Goal: Task Accomplishment & Management: Use online tool/utility

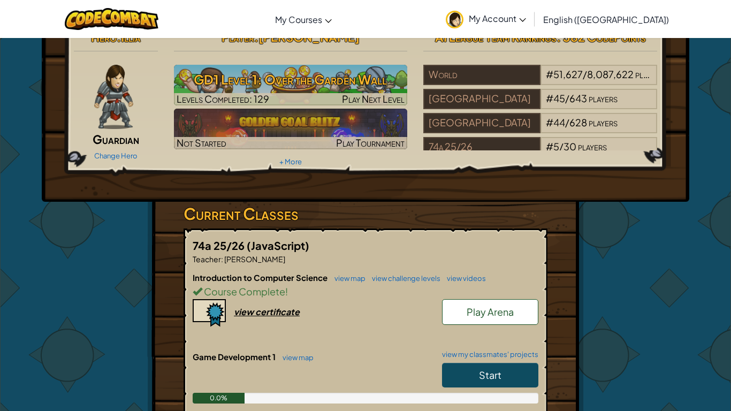
scroll to position [17, 0]
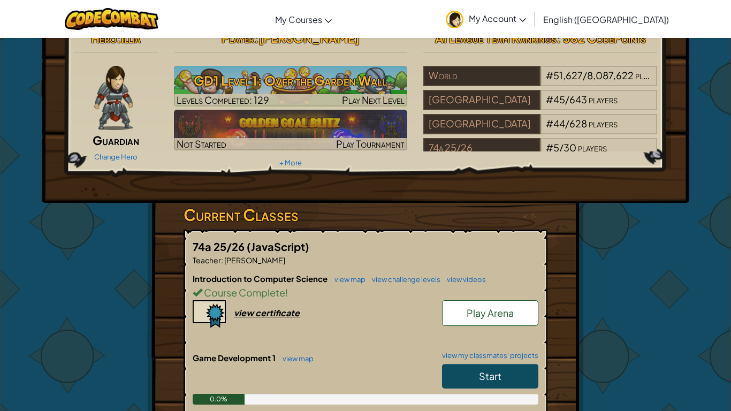
click at [500, 320] on link "Play Arena" at bounding box center [490, 313] width 96 height 26
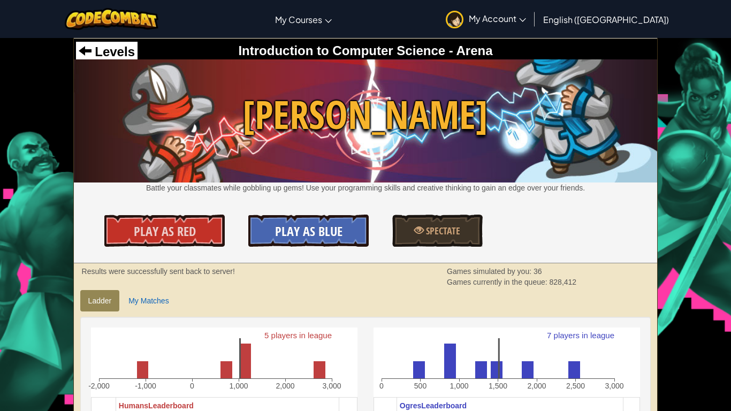
click at [304, 230] on span "Play As Blue" at bounding box center [308, 231] width 67 height 17
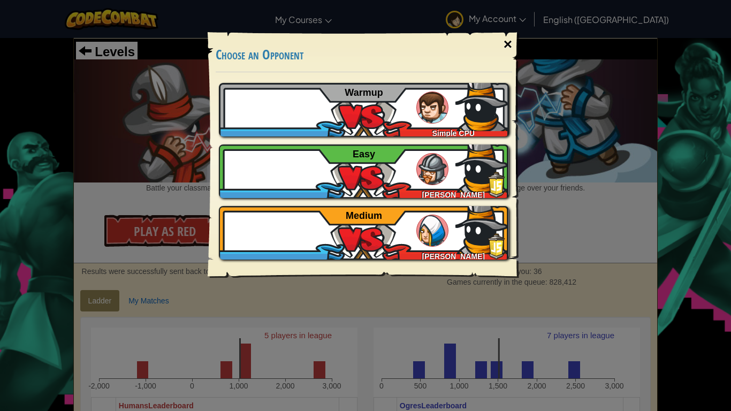
click at [518, 48] on div "×" at bounding box center [507, 44] width 25 height 31
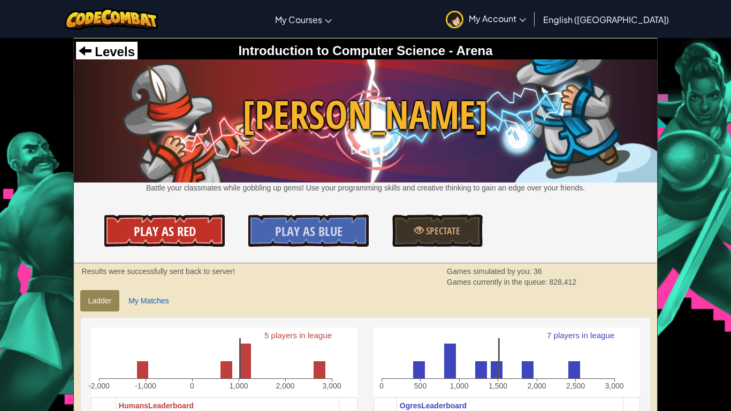
click at [176, 235] on span "Play As Red" at bounding box center [165, 231] width 62 height 17
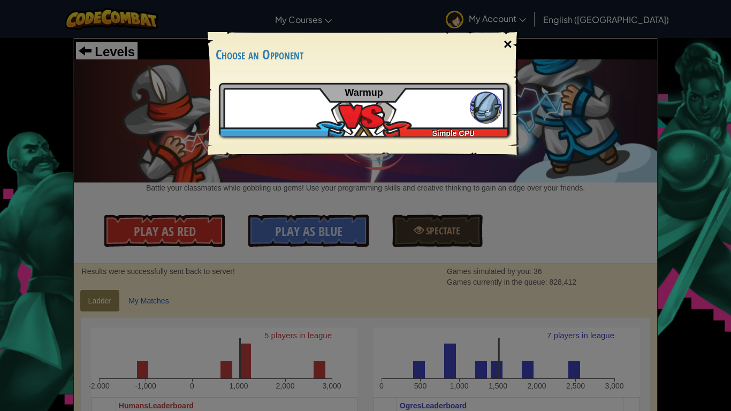
click at [512, 41] on div "×" at bounding box center [507, 44] width 25 height 31
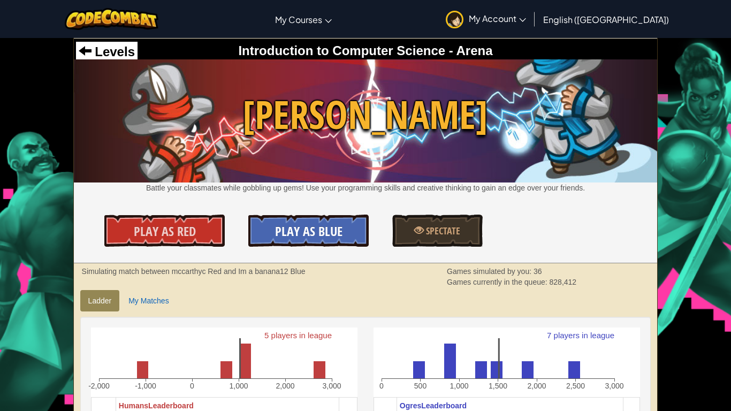
click at [305, 227] on span "Play As Blue" at bounding box center [308, 231] width 67 height 17
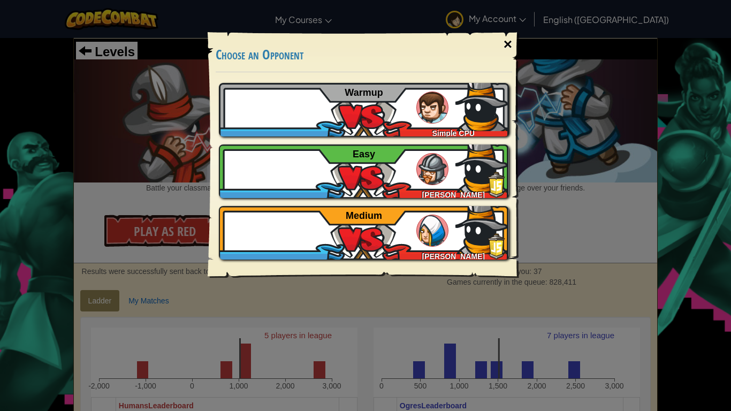
click at [500, 40] on div "×" at bounding box center [507, 44] width 25 height 31
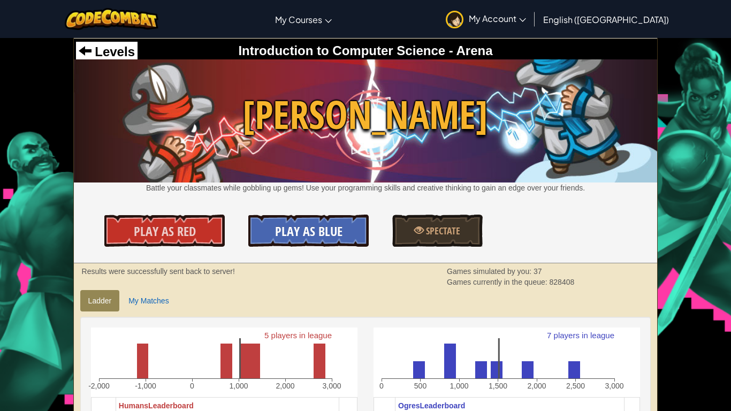
click at [304, 230] on span "Play As Blue" at bounding box center [308, 231] width 67 height 17
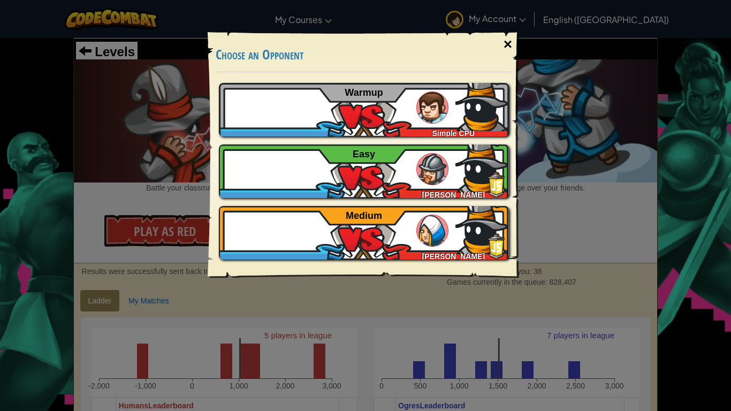
click at [508, 34] on div "×" at bounding box center [507, 44] width 25 height 31
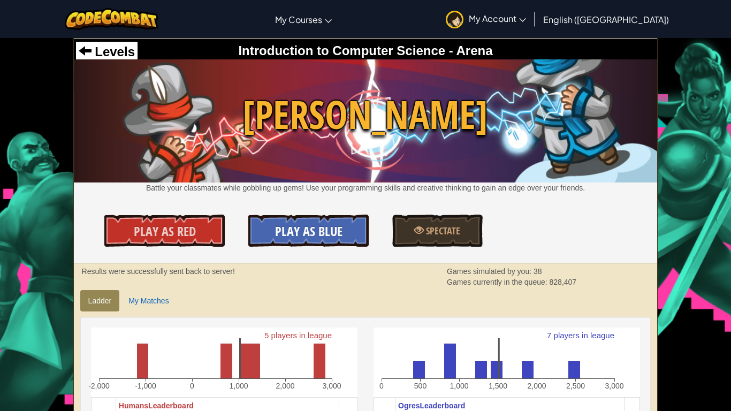
click at [312, 232] on span "Play As Blue" at bounding box center [308, 231] width 67 height 17
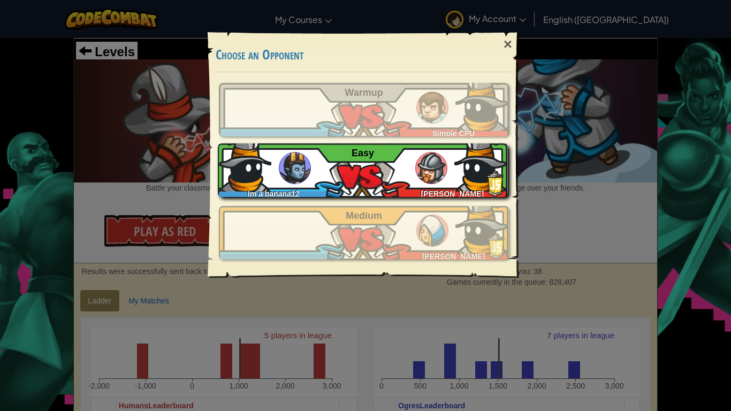
click at [477, 170] on img at bounding box center [481, 165] width 54 height 54
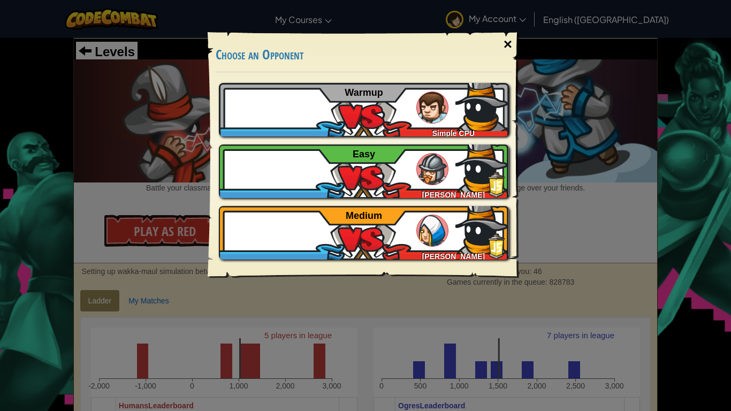
click at [508, 42] on div "×" at bounding box center [507, 44] width 25 height 31
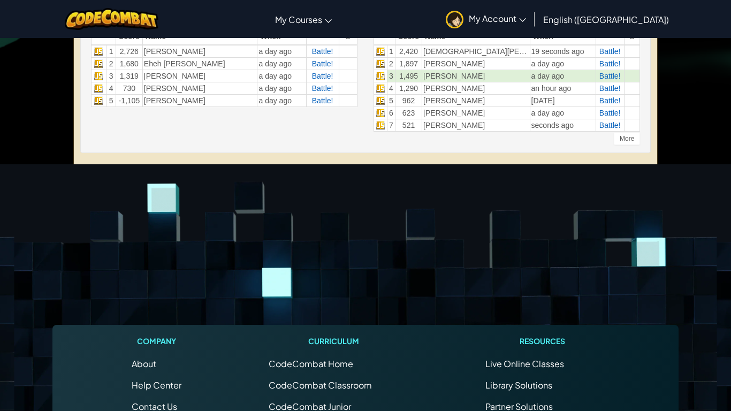
scroll to position [384, 0]
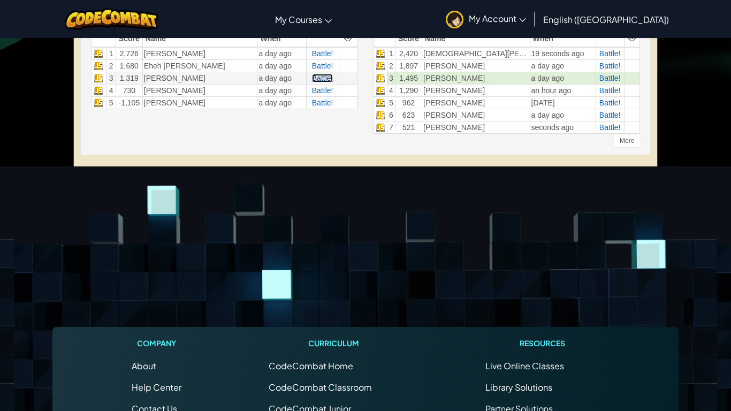
click at [320, 79] on span "Battle!" at bounding box center [322, 78] width 21 height 9
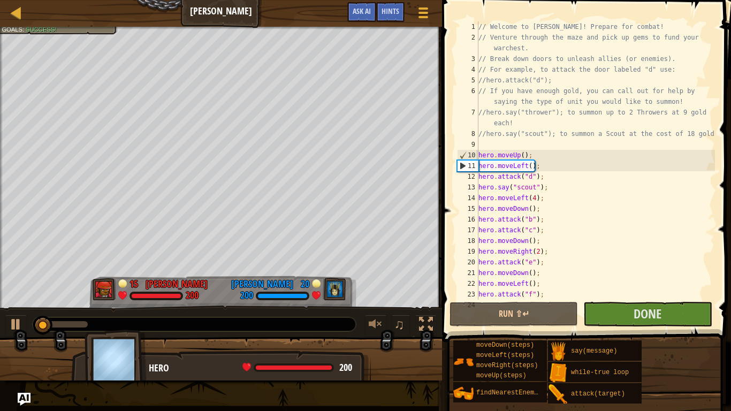
click at [673, 243] on div "// Welcome to [PERSON_NAME]! Prepare for combat! // Venture through the maze an…" at bounding box center [595, 171] width 239 height 300
type textarea "hero.moveDown();"
click at [667, 314] on button "Done" at bounding box center [647, 314] width 128 height 25
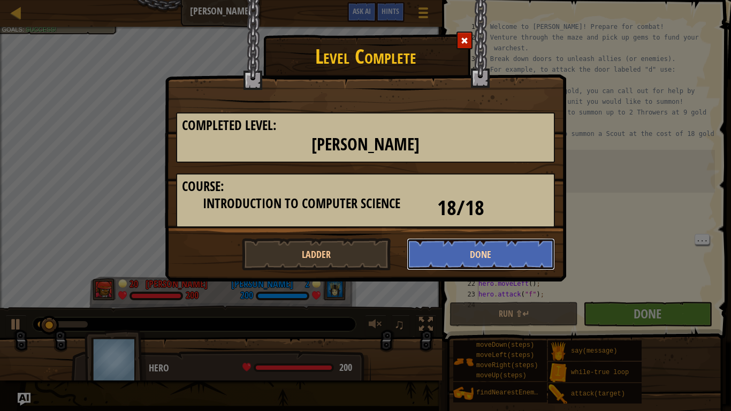
click at [526, 255] on button "Done" at bounding box center [481, 254] width 149 height 32
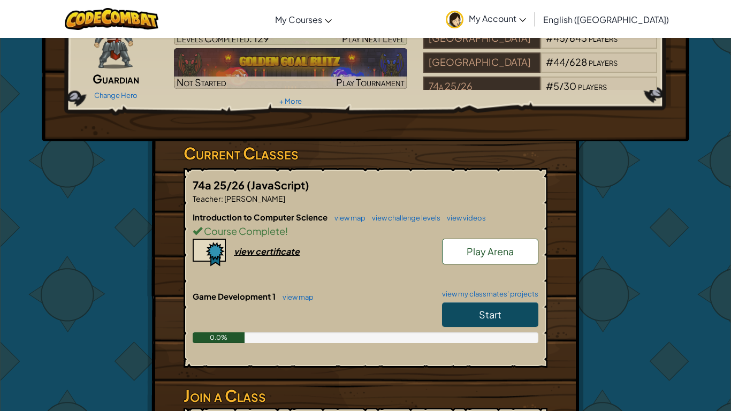
scroll to position [79, 0]
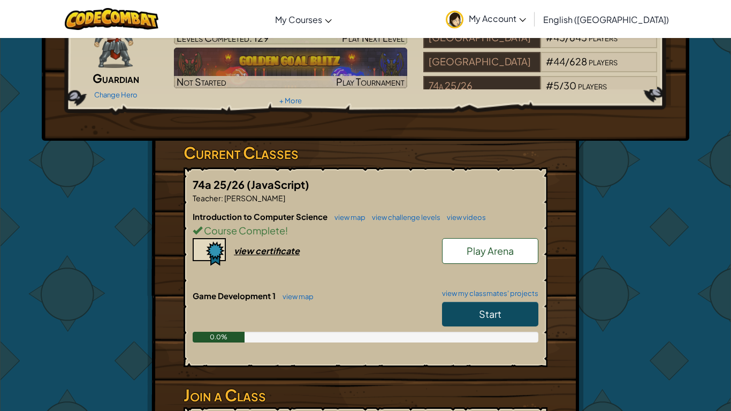
click at [495, 253] on span "Play Arena" at bounding box center [490, 251] width 47 height 12
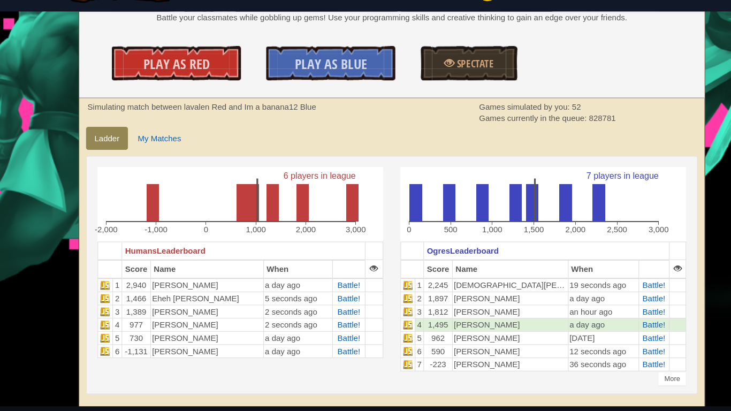
scroll to position [146, 0]
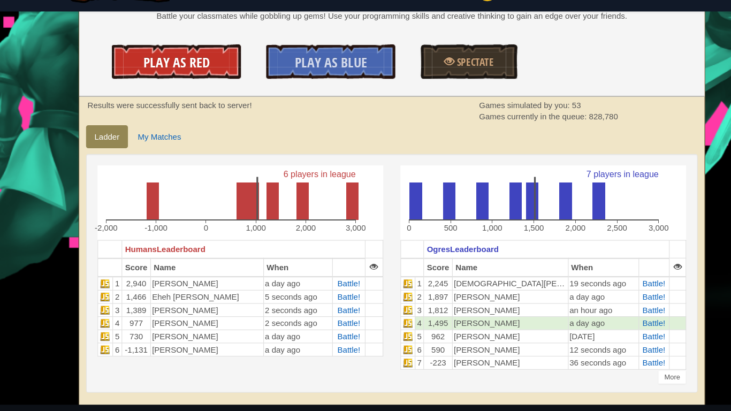
click at [201, 93] on link "Play As Red" at bounding box center [164, 84] width 120 height 32
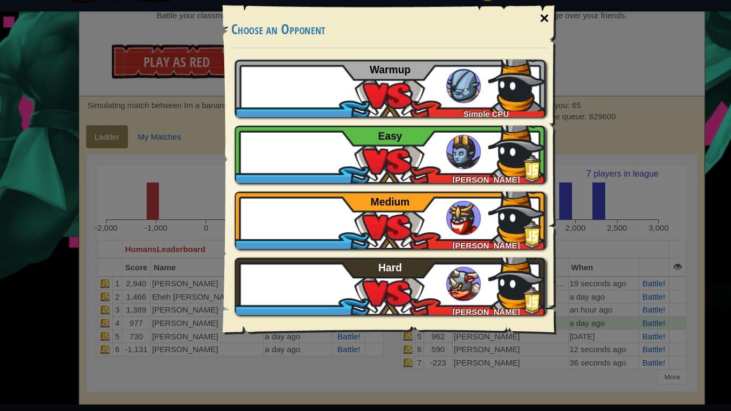
click at [513, 45] on div "×" at bounding box center [507, 44] width 25 height 31
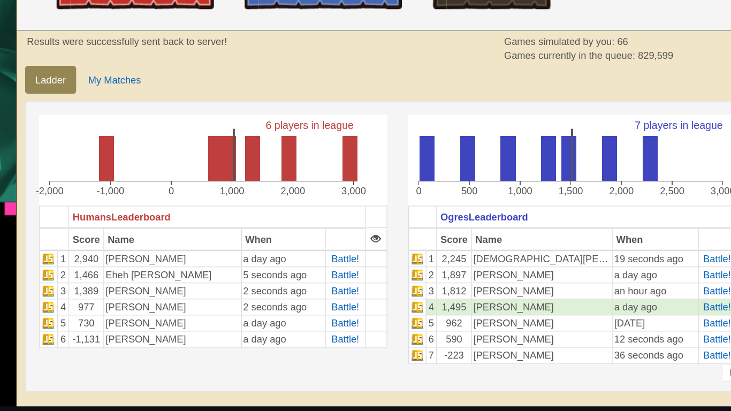
scroll to position [142, 0]
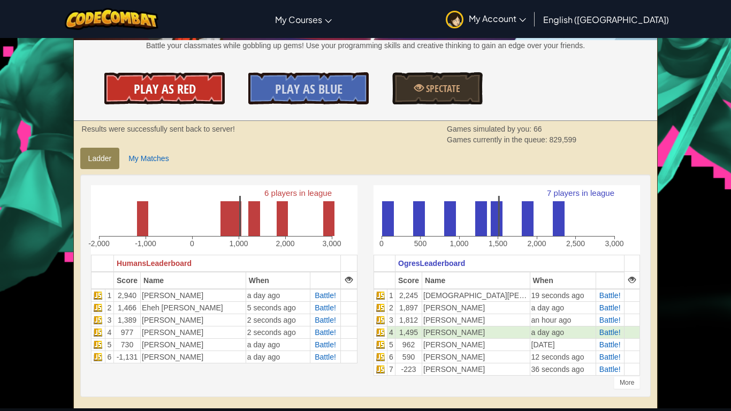
click at [206, 91] on link "Play As Red" at bounding box center [164, 88] width 120 height 32
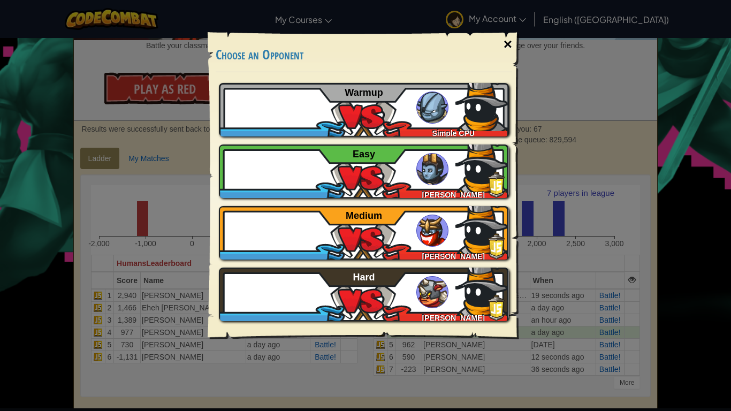
click at [502, 34] on div "×" at bounding box center [507, 44] width 25 height 31
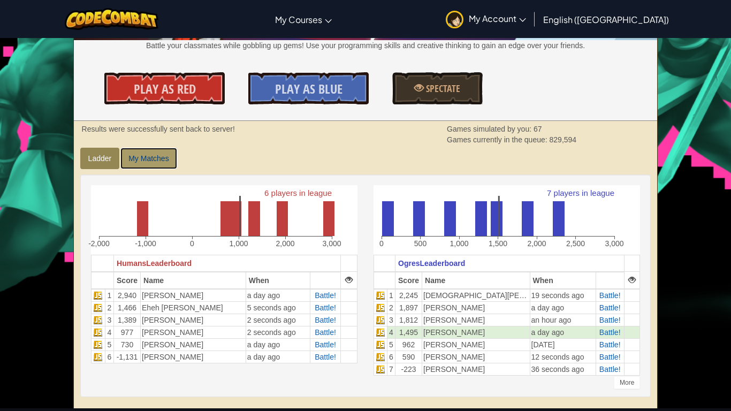
click at [162, 158] on link "My Matches" at bounding box center [148, 158] width 56 height 21
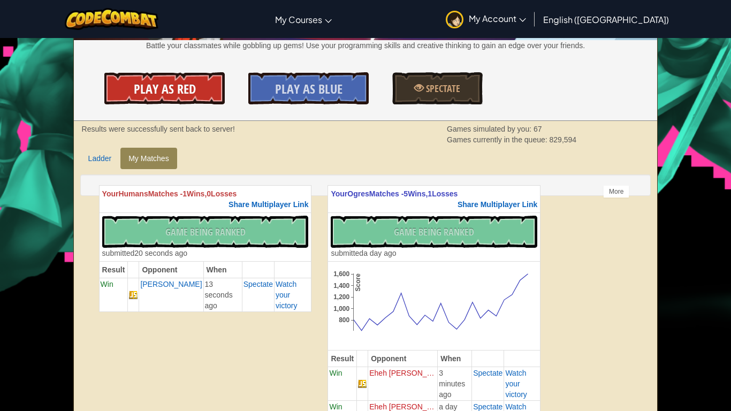
click at [188, 88] on span "Play As Red" at bounding box center [165, 88] width 62 height 17
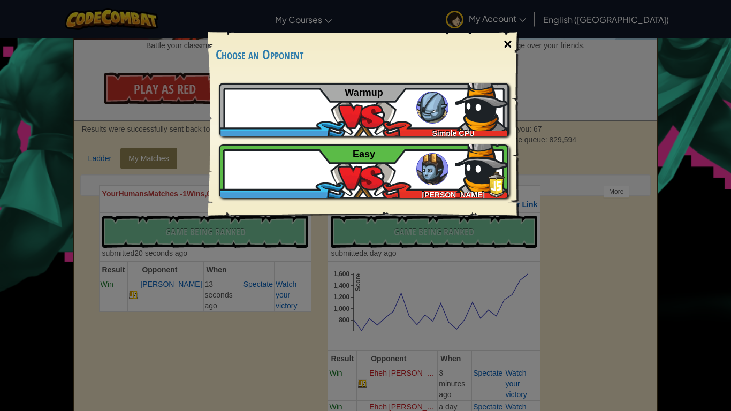
click at [509, 46] on div "×" at bounding box center [507, 44] width 25 height 31
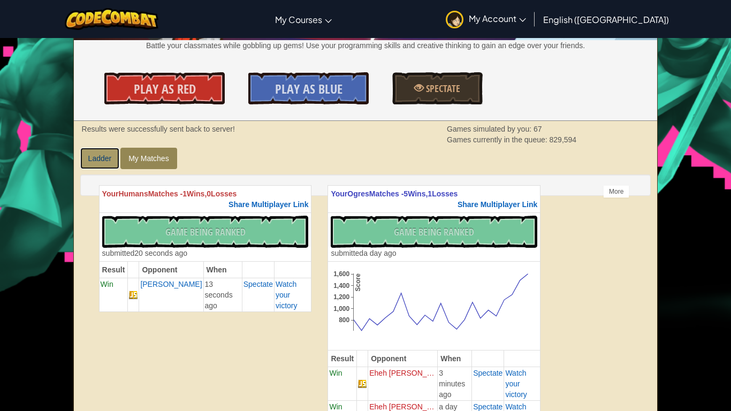
click at [119, 152] on link "Ladder" at bounding box center [100, 158] width 40 height 21
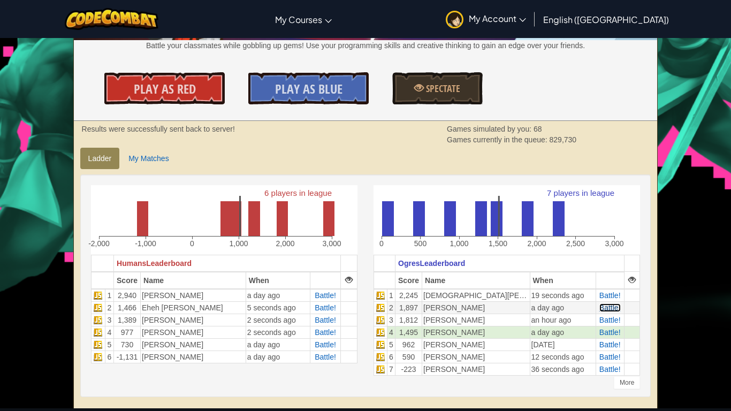
click at [608, 306] on span "Battle!" at bounding box center [609, 307] width 21 height 9
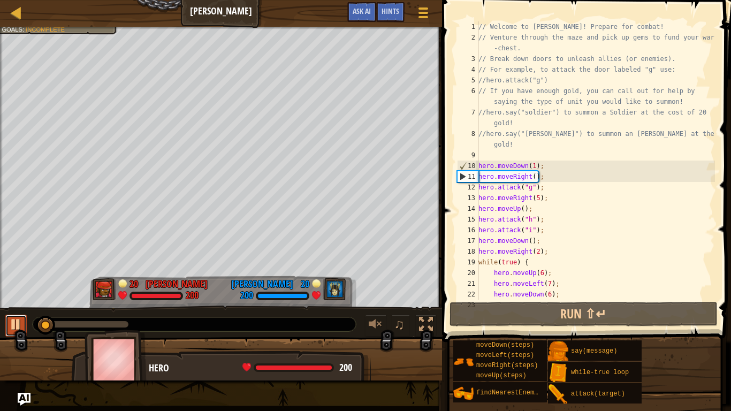
click at [16, 327] on div at bounding box center [16, 324] width 14 height 14
click at [599, 226] on div "// Welcome to [PERSON_NAME]! Prepare for combat! // Venture through the maze an…" at bounding box center [595, 171] width 239 height 300
type textarea "hero.attack("i");"
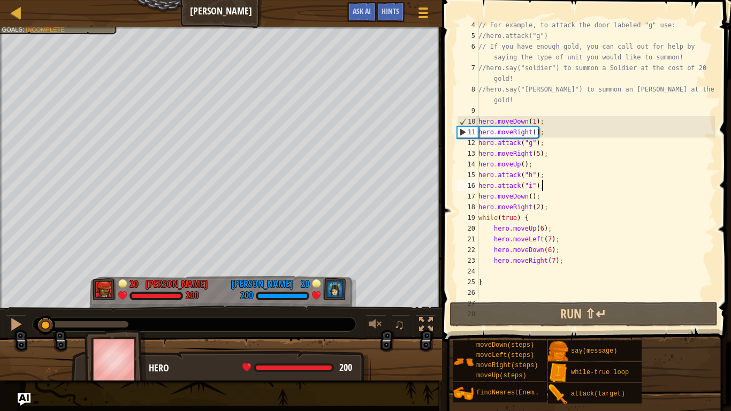
scroll to position [45, 0]
click at [13, 324] on div at bounding box center [16, 324] width 14 height 14
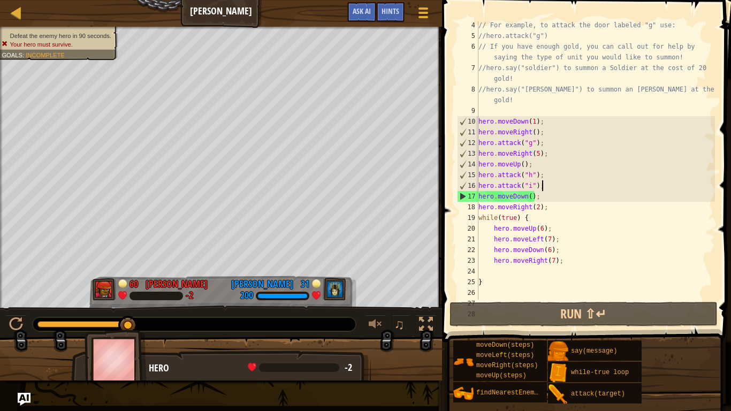
drag, startPoint x: 50, startPoint y: 324, endPoint x: 264, endPoint y: 334, distance: 213.7
click at [264, 334] on div "♫" at bounding box center [221, 321] width 442 height 32
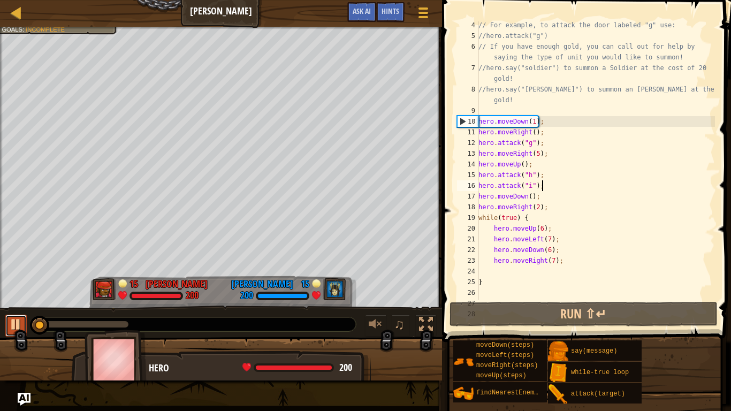
click at [11, 325] on div at bounding box center [16, 324] width 14 height 14
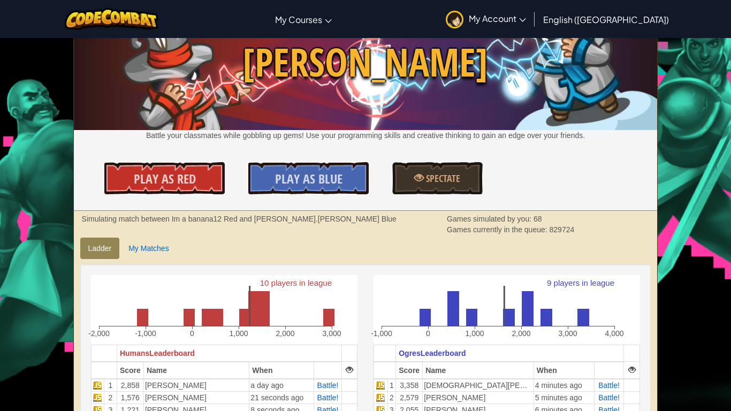
scroll to position [178, 0]
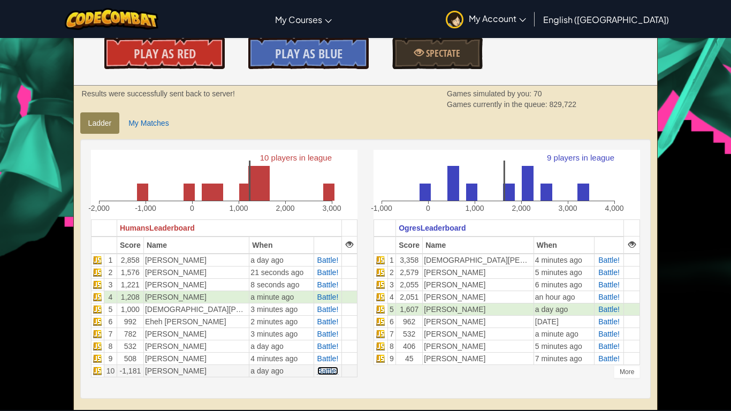
click at [330, 368] on span "Battle!" at bounding box center [327, 370] width 21 height 9
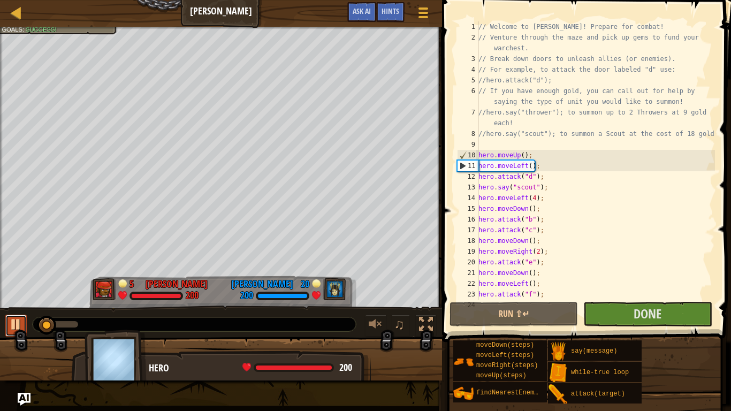
click at [20, 331] on div at bounding box center [16, 324] width 14 height 14
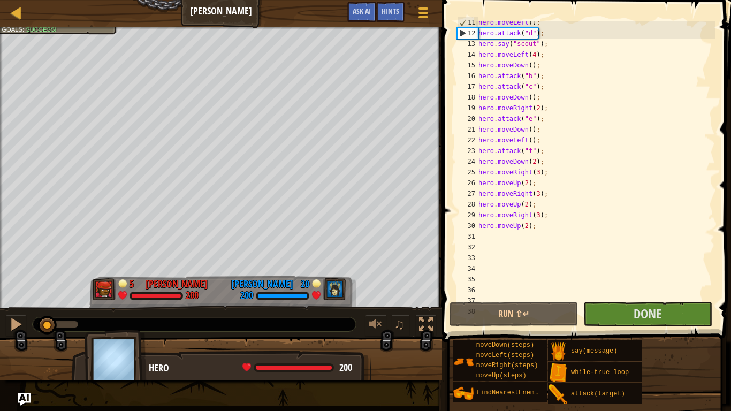
scroll to position [143, 0]
click at [580, 226] on div "hero . moveLeft ( ) ; hero . attack ( "d" ) ; hero . say ( "scout" ) ; hero . m…" at bounding box center [595, 167] width 239 height 300
type textarea "hero.moveUp(2);"
click at [583, 287] on div "hero . moveLeft ( ) ; hero . attack ( "d" ) ; hero . say ( "scout" ) ; hero . m…" at bounding box center [595, 167] width 239 height 300
click at [15, 317] on div at bounding box center [16, 324] width 14 height 14
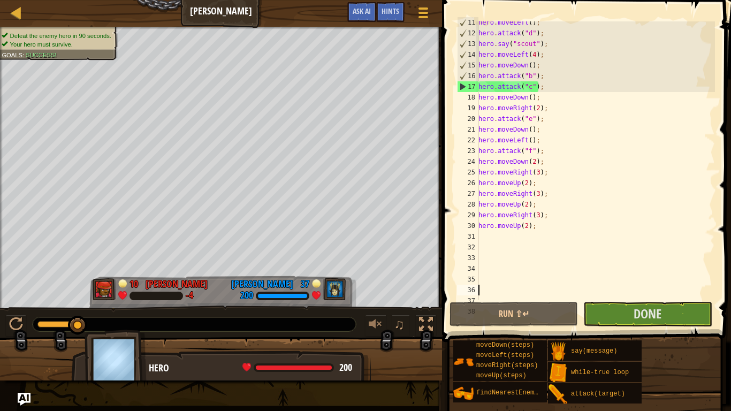
drag, startPoint x: 65, startPoint y: 327, endPoint x: 151, endPoint y: 325, distance: 86.2
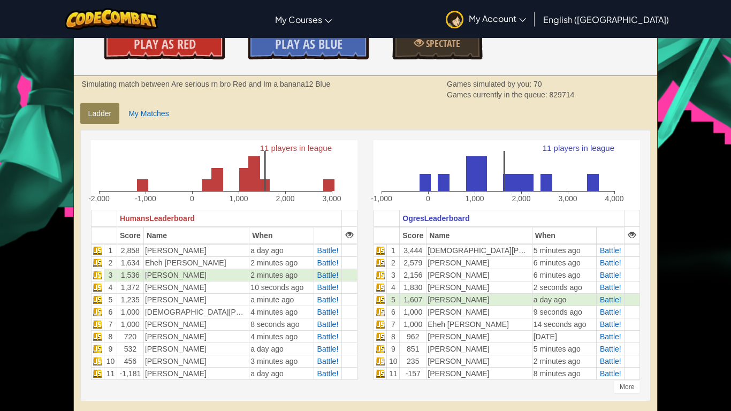
scroll to position [188, 0]
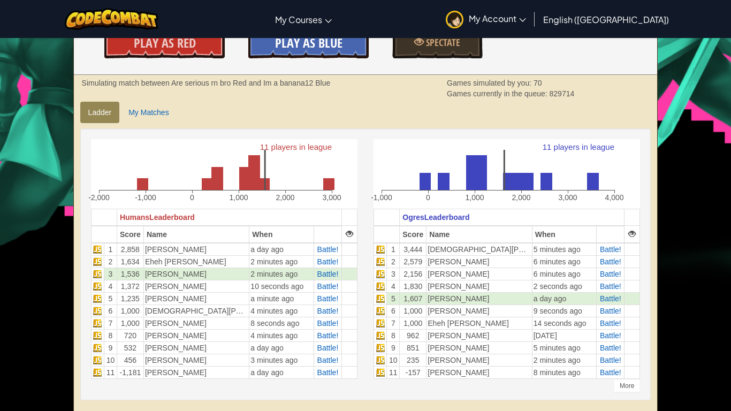
click at [341, 51] on link "Play As Blue" at bounding box center [308, 42] width 120 height 32
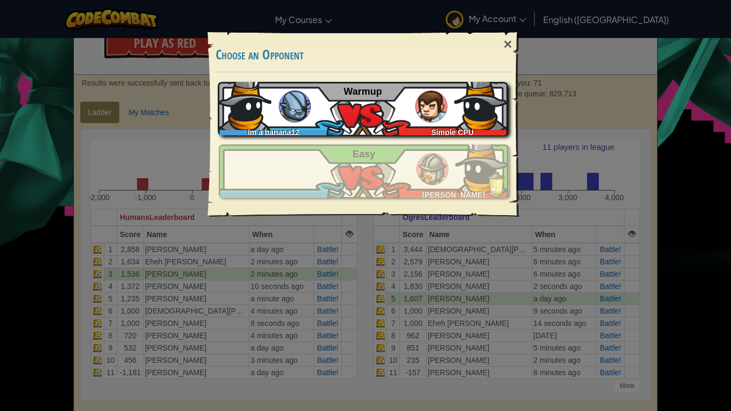
click at [490, 98] on img at bounding box center [481, 104] width 54 height 54
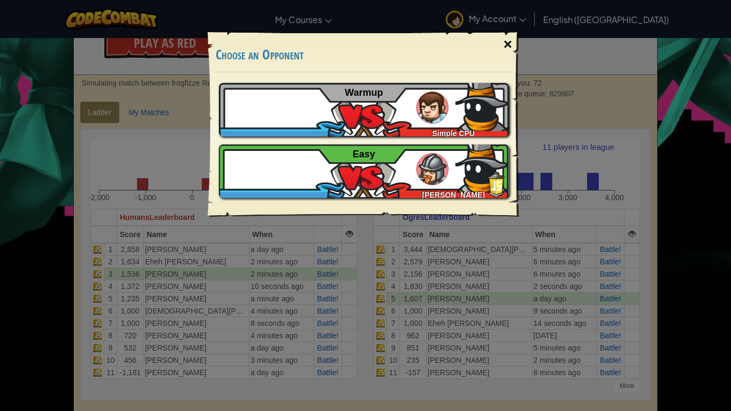
click at [514, 44] on div "×" at bounding box center [507, 44] width 25 height 31
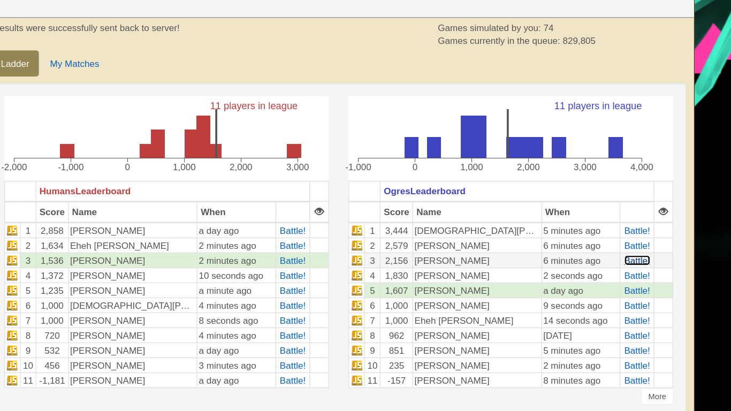
click at [609, 275] on span "Battle!" at bounding box center [610, 274] width 21 height 9
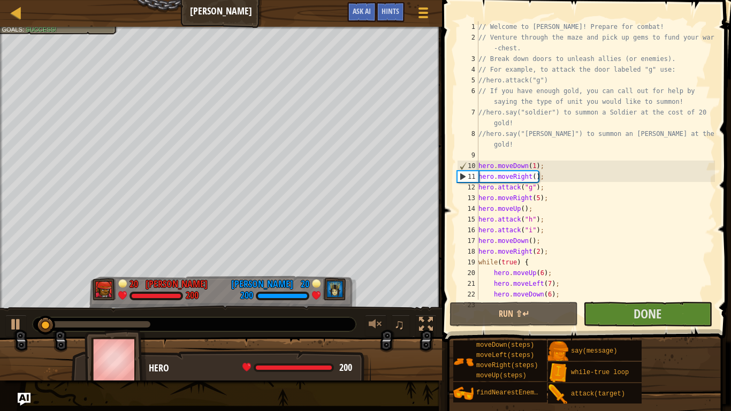
click at [448, 280] on span at bounding box center [587, 155] width 297 height 373
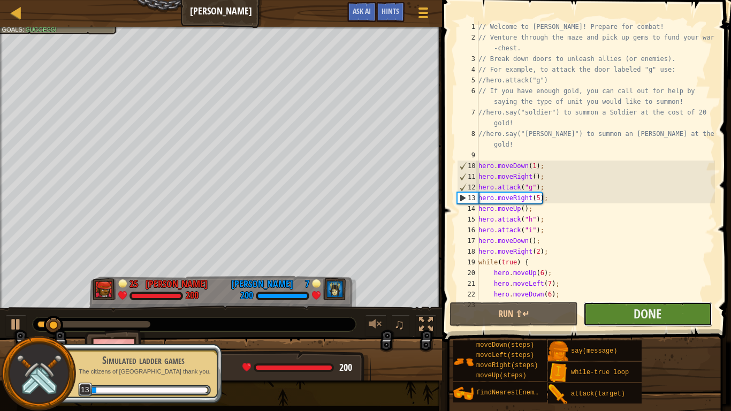
click at [620, 314] on button "Done" at bounding box center [647, 314] width 128 height 25
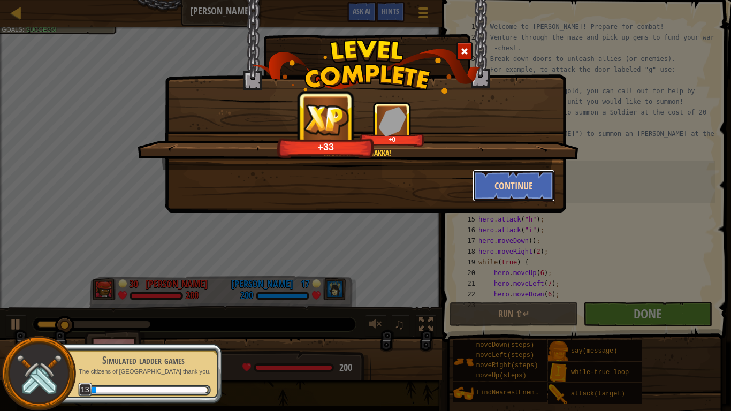
click at [540, 194] on button "Continue" at bounding box center [513, 186] width 83 height 32
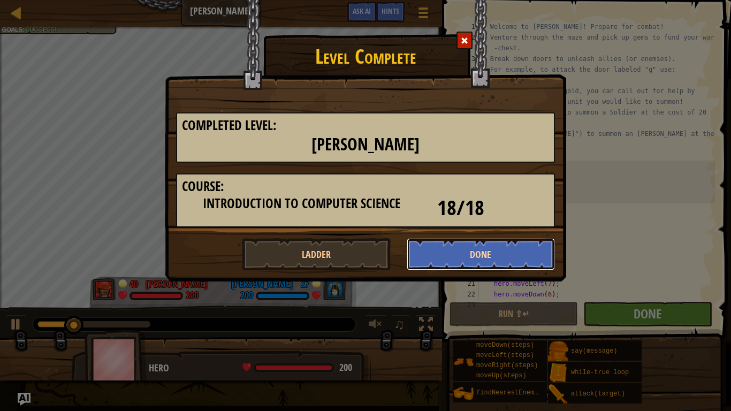
click at [541, 253] on button "Done" at bounding box center [481, 254] width 149 height 32
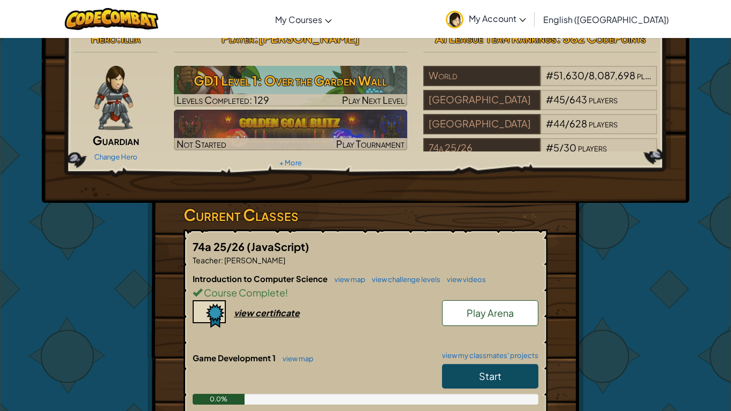
scroll to position [19, 0]
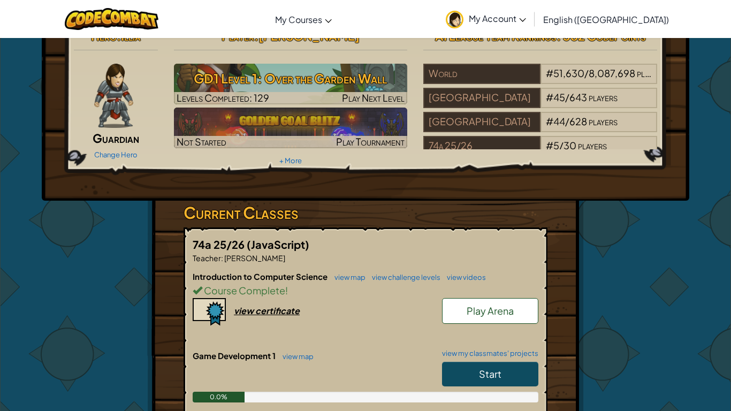
click at [498, 314] on span "Play Arena" at bounding box center [490, 310] width 47 height 12
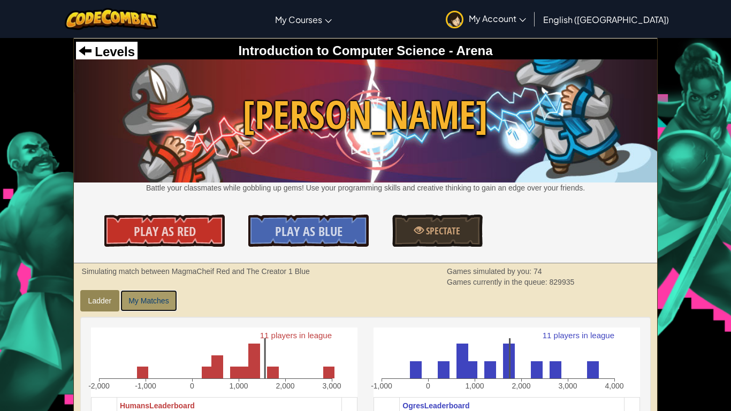
click at [164, 296] on link "My Matches" at bounding box center [148, 300] width 56 height 21
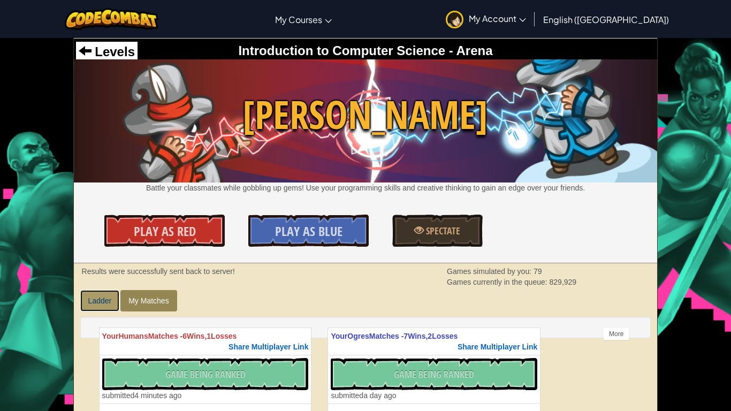
click at [110, 294] on link "Ladder" at bounding box center [100, 300] width 40 height 21
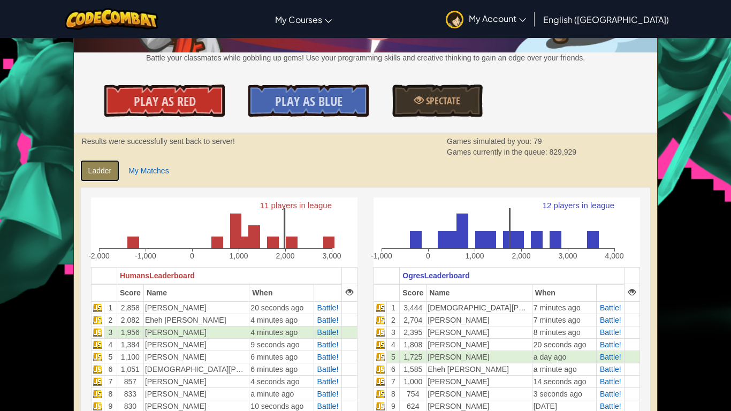
scroll to position [169, 0]
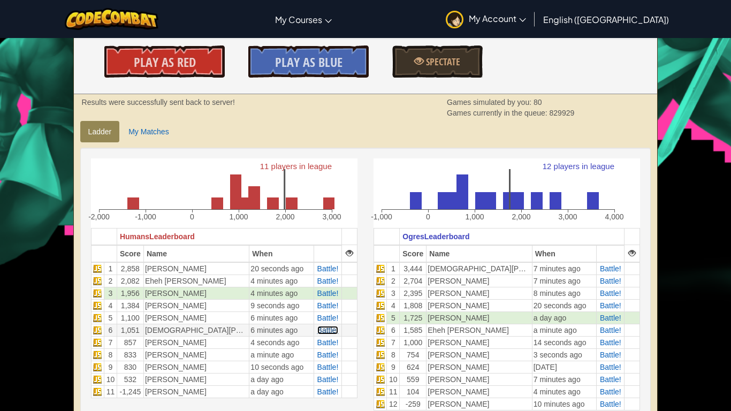
click at [328, 330] on span "Battle!" at bounding box center [327, 330] width 21 height 9
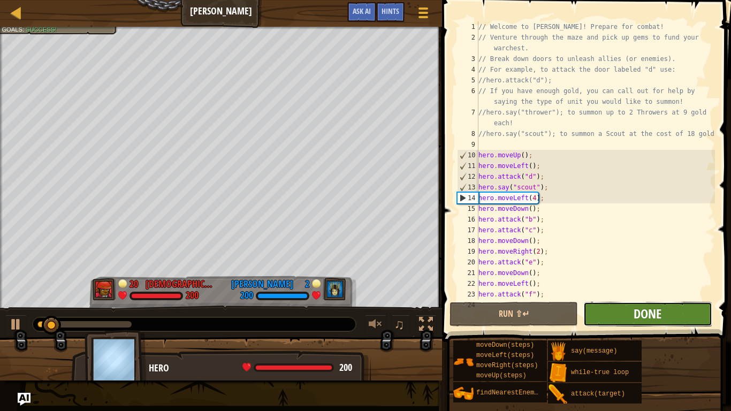
click at [633, 312] on span "Done" at bounding box center [647, 313] width 28 height 17
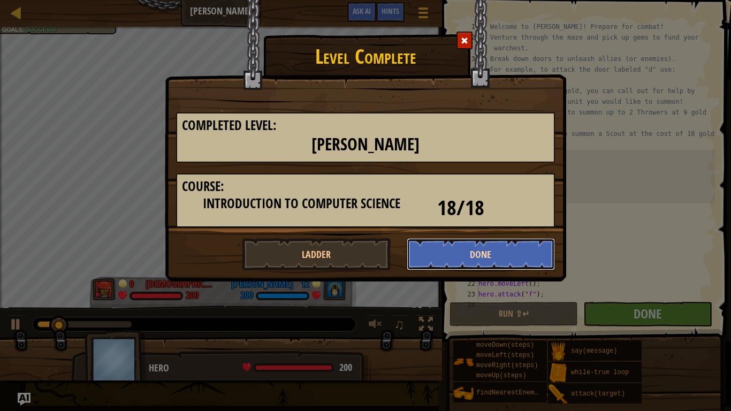
click at [451, 242] on button "Done" at bounding box center [481, 254] width 149 height 32
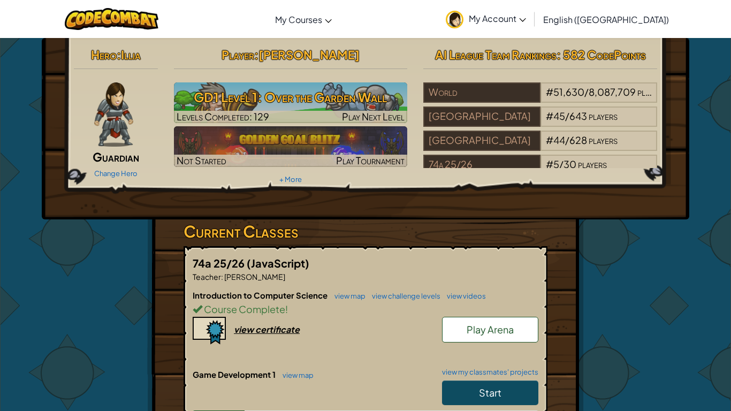
click at [525, 328] on link "Play Arena" at bounding box center [490, 330] width 96 height 26
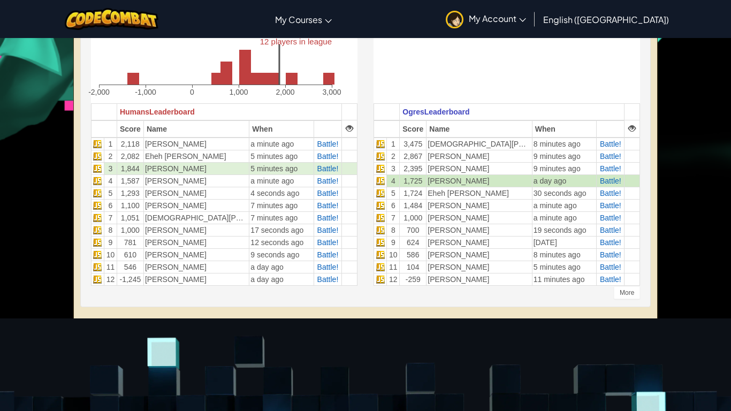
scroll to position [298, 0]
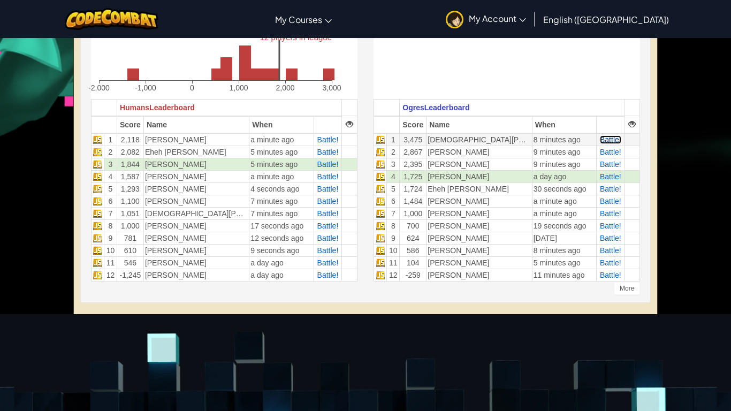
click at [614, 137] on span "Battle!" at bounding box center [610, 139] width 21 height 9
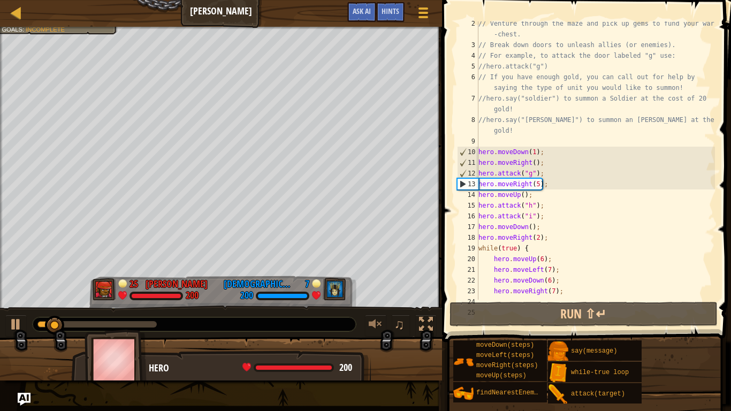
scroll to position [75, 0]
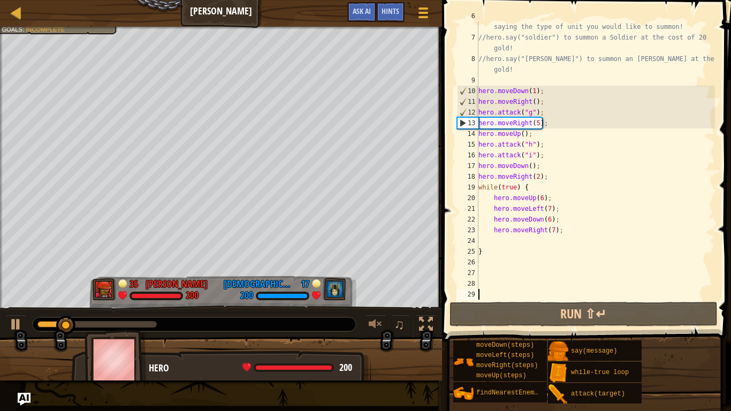
click at [626, 282] on div "// If you have enough gold, you can call out for help by saying the type of uni…" at bounding box center [595, 166] width 239 height 310
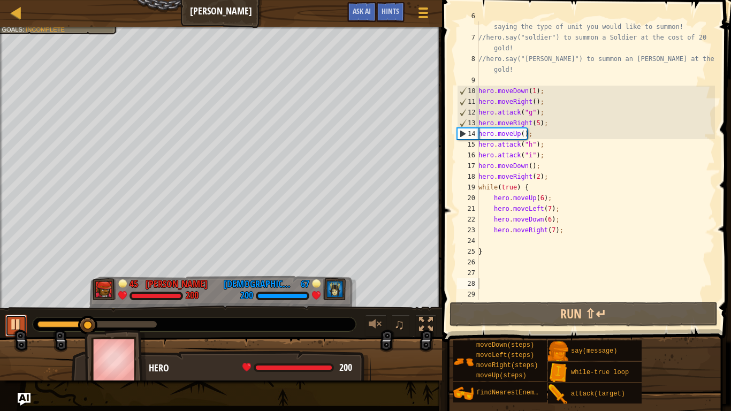
click at [16, 324] on div at bounding box center [16, 324] width 14 height 14
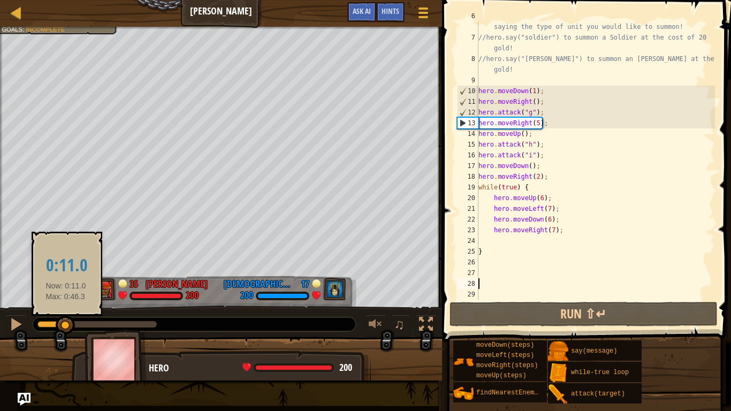
drag, startPoint x: 88, startPoint y: 323, endPoint x: 65, endPoint y: 326, distance: 23.8
click at [65, 326] on div at bounding box center [65, 325] width 19 height 19
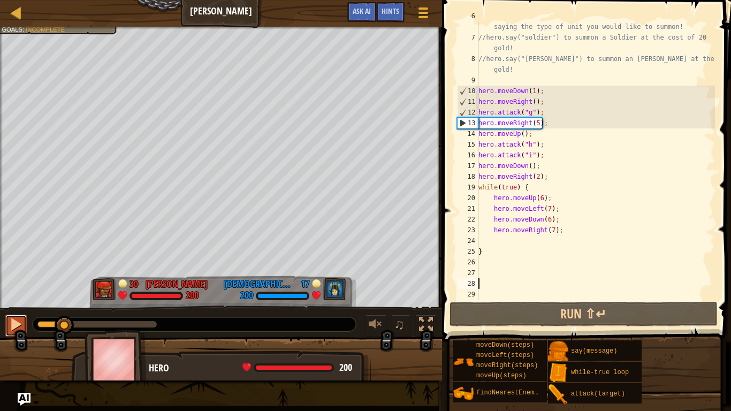
click at [16, 325] on div at bounding box center [16, 324] width 14 height 14
click at [17, 323] on div at bounding box center [16, 324] width 14 height 14
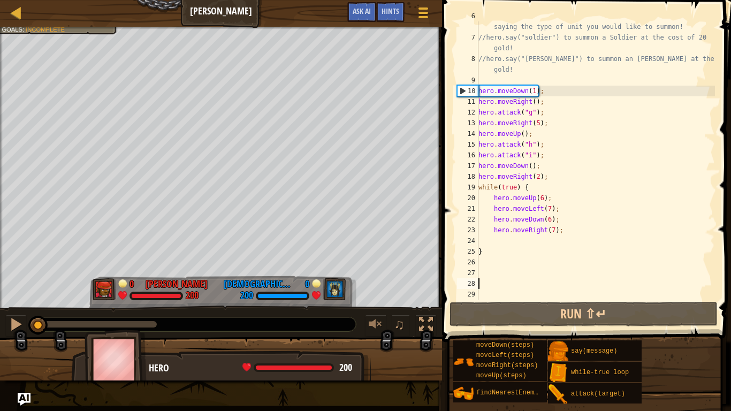
drag, startPoint x: 84, startPoint y: 323, endPoint x: 0, endPoint y: 335, distance: 85.0
click at [0, 335] on div "♫" at bounding box center [221, 321] width 442 height 32
click at [11, 328] on div at bounding box center [16, 324] width 14 height 14
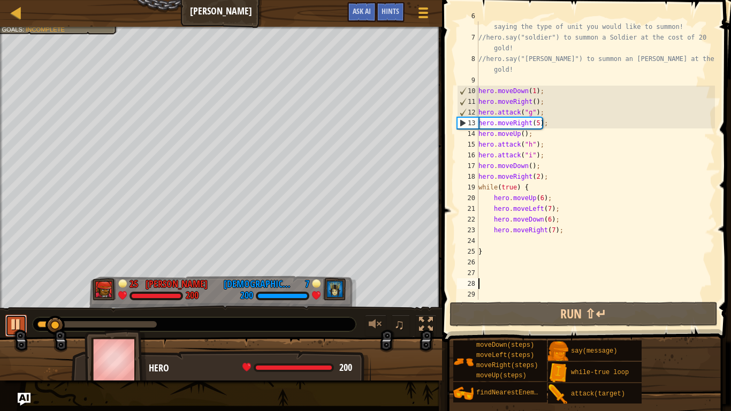
click at [11, 328] on div at bounding box center [16, 324] width 14 height 14
click at [539, 123] on div "// If you have enough gold, you can call out for help by saying the type of uni…" at bounding box center [595, 166] width 239 height 310
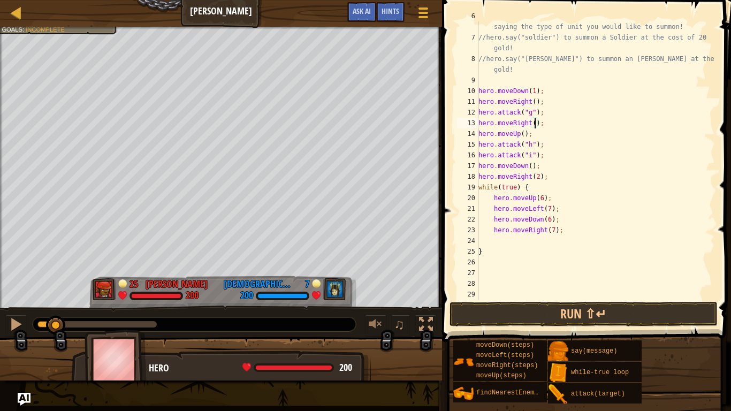
scroll to position [5, 9]
click at [557, 125] on div "// If you have enough gold, you can call out for help by saying the type of uni…" at bounding box center [595, 166] width 239 height 310
click at [7, 320] on button at bounding box center [15, 326] width 21 height 22
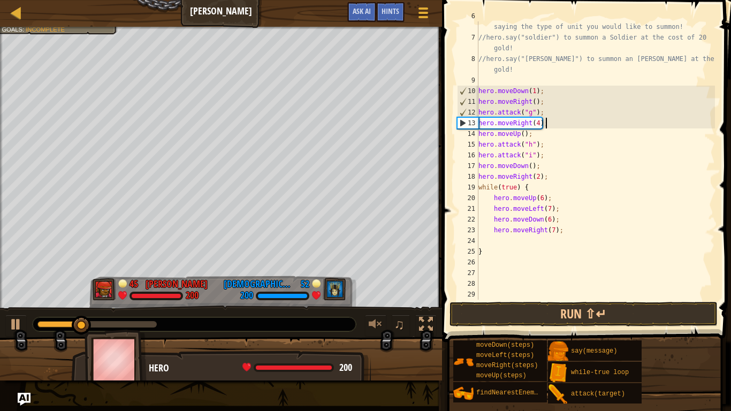
click at [491, 233] on div "// If you have enough gold, you can call out for help by saying the type of uni…" at bounding box center [595, 166] width 239 height 310
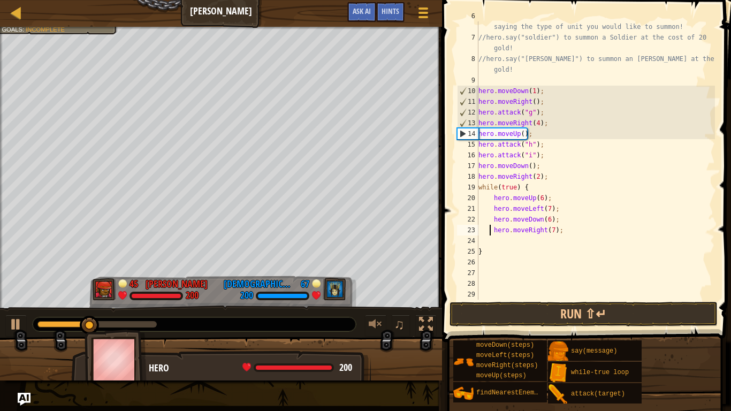
click at [539, 125] on div "// If you have enough gold, you can call out for help by saying the type of uni…" at bounding box center [595, 166] width 239 height 310
click at [615, 307] on button "Run ⇧↵" at bounding box center [583, 314] width 268 height 25
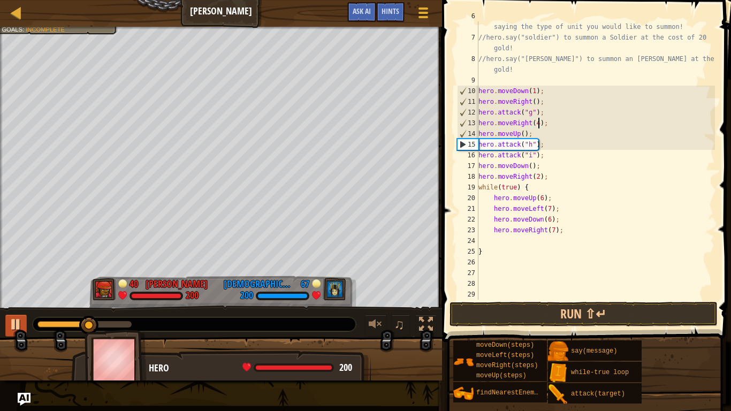
type textarea "hero.moveRight(4);"
click at [12, 322] on div at bounding box center [16, 324] width 14 height 14
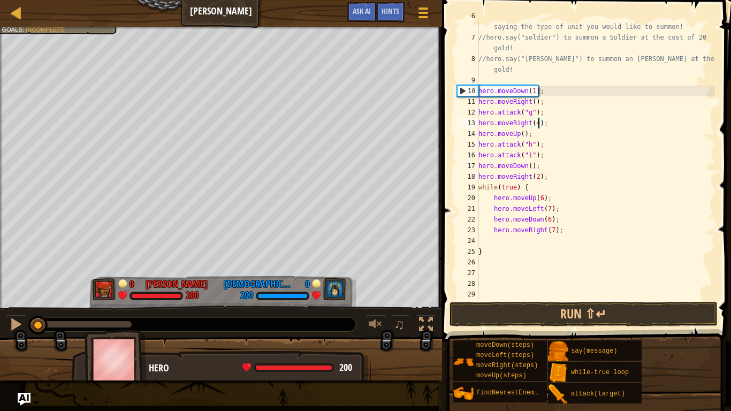
drag, startPoint x: 92, startPoint y: 327, endPoint x: 1, endPoint y: 340, distance: 92.3
click at [1, 340] on div "Defeat the enemy hero in 90 seconds. Your hero must survive. Goals : Incomplete…" at bounding box center [365, 204] width 731 height 354
click at [17, 335] on button at bounding box center [15, 326] width 21 height 22
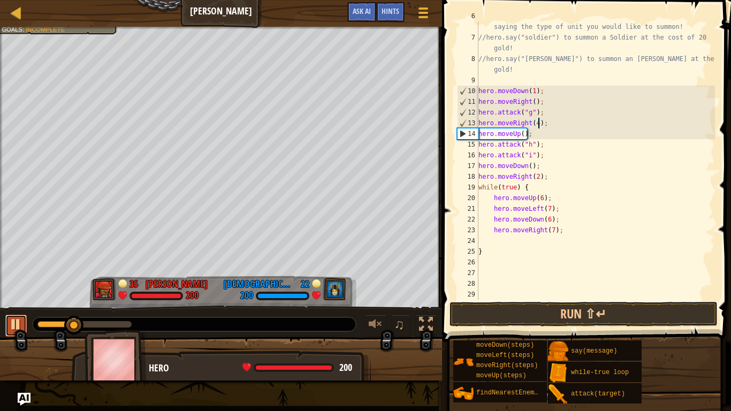
click at [16, 326] on div at bounding box center [16, 324] width 14 height 14
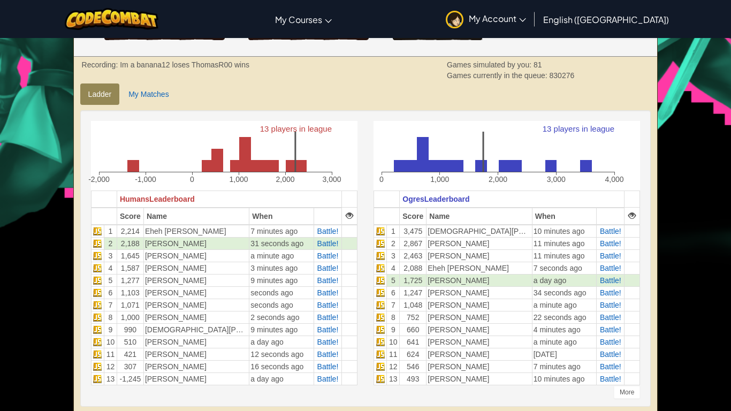
scroll to position [206, 0]
click at [609, 343] on span "Battle!" at bounding box center [610, 342] width 21 height 9
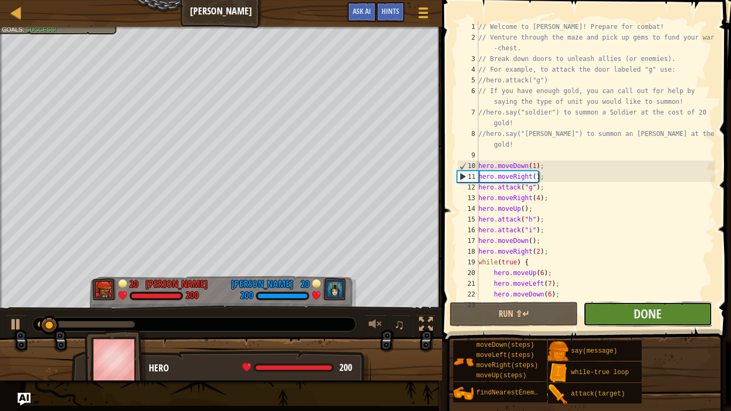
click at [675, 309] on button "Done" at bounding box center [647, 314] width 128 height 25
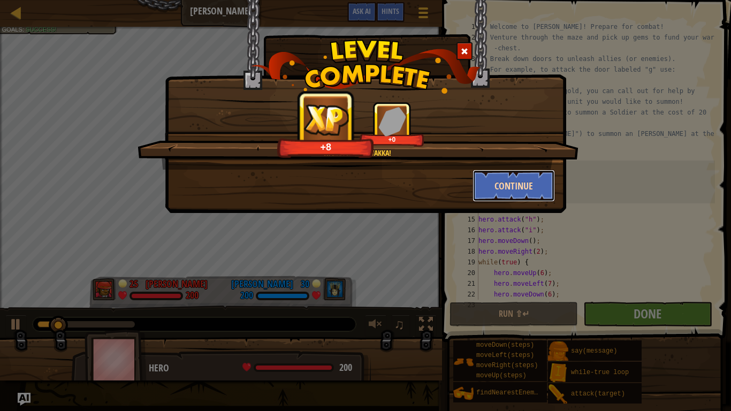
click at [505, 186] on button "Continue" at bounding box center [513, 186] width 83 height 32
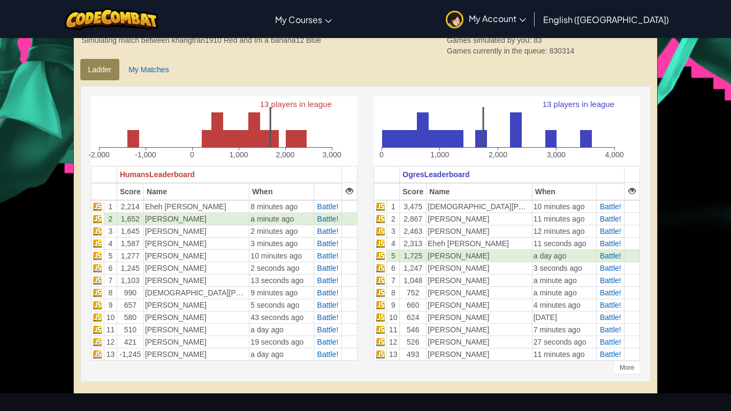
scroll to position [232, 0]
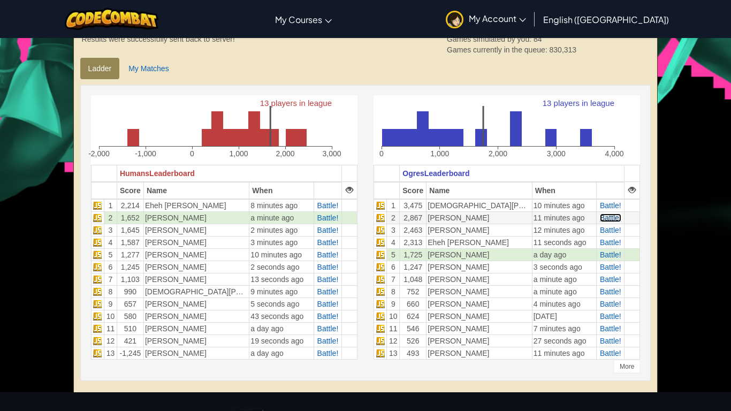
click at [610, 213] on span "Battle!" at bounding box center [610, 217] width 21 height 9
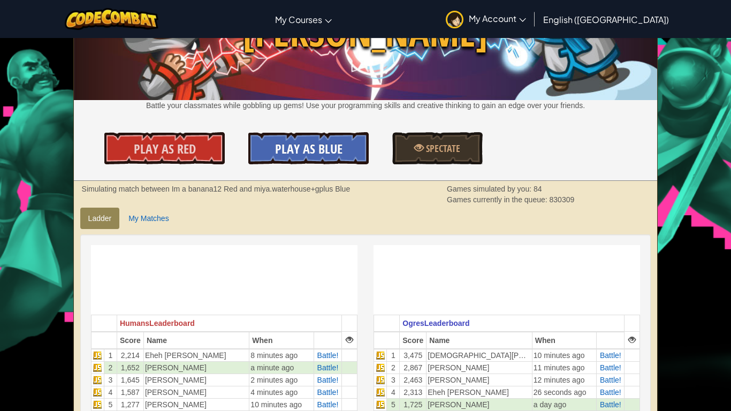
scroll to position [212, 0]
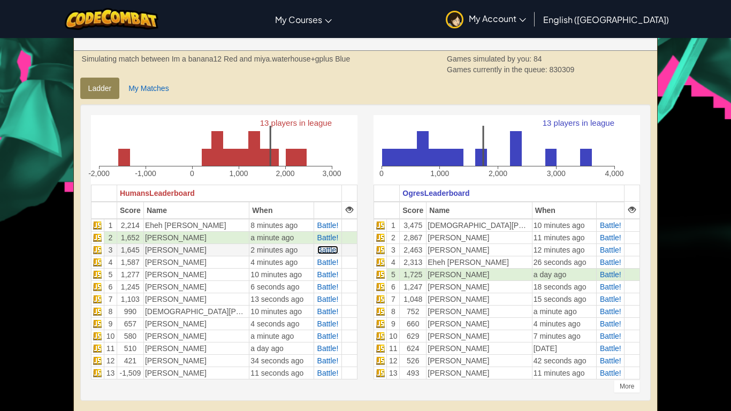
click at [323, 250] on span "Battle!" at bounding box center [327, 250] width 21 height 9
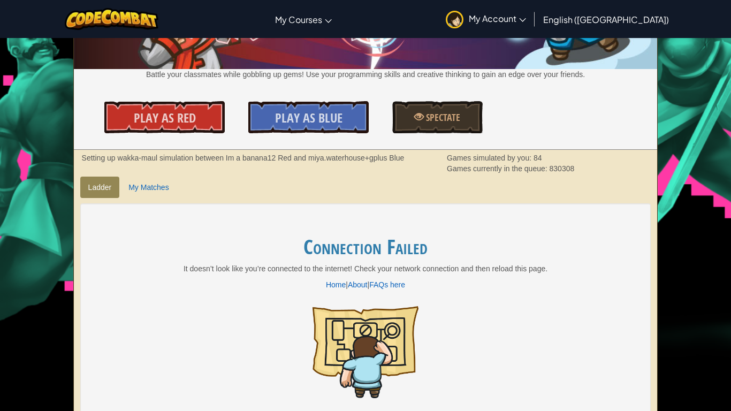
scroll to position [121, 0]
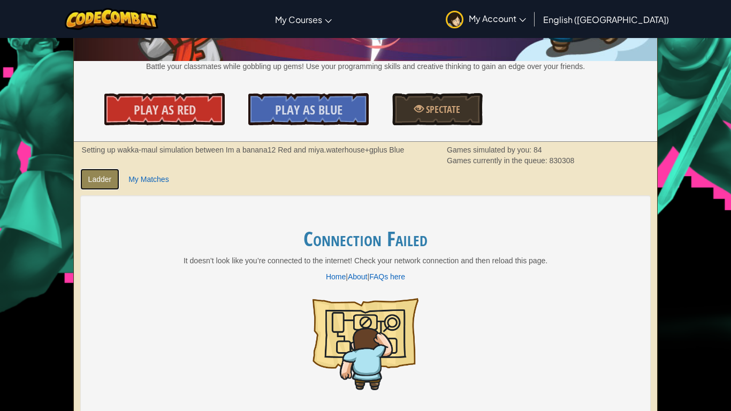
click at [94, 173] on link "Ladder" at bounding box center [100, 179] width 40 height 21
click at [331, 102] on span "Play As Blue" at bounding box center [308, 109] width 67 height 17
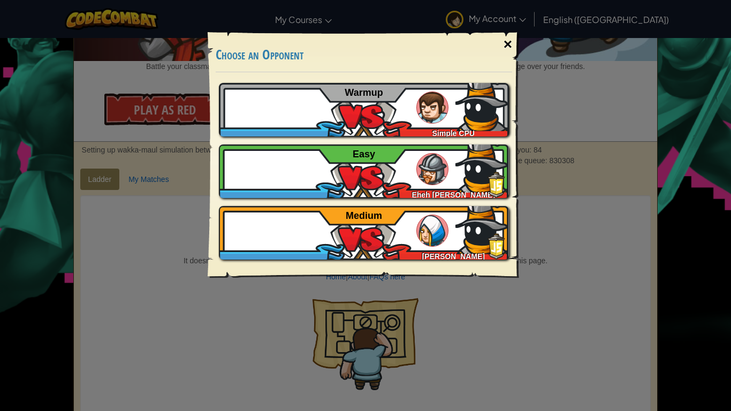
click at [508, 41] on div "×" at bounding box center [507, 44] width 25 height 31
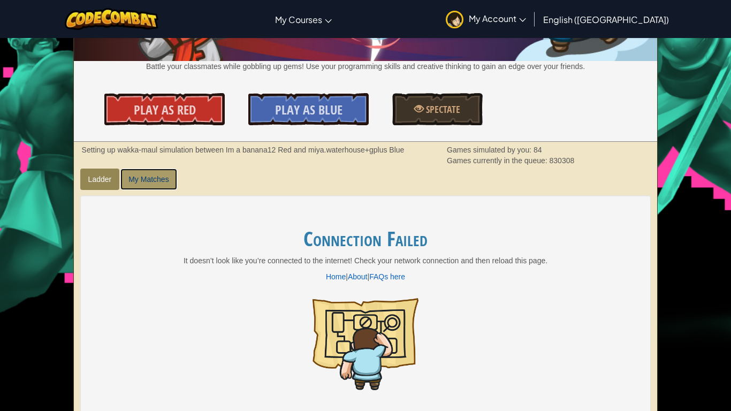
click at [163, 175] on link "My Matches" at bounding box center [148, 179] width 56 height 21
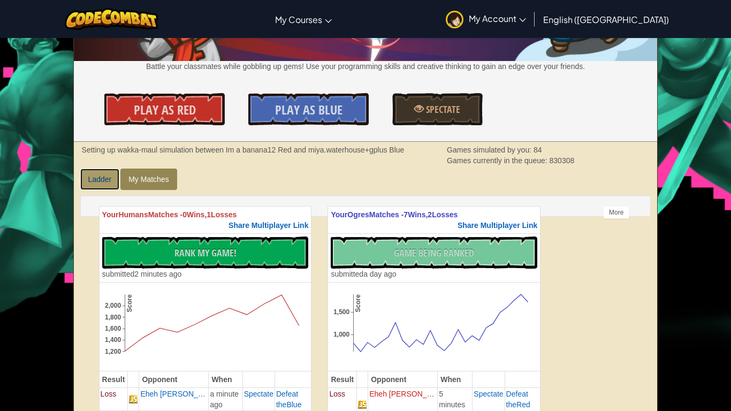
click at [110, 178] on link "Ladder" at bounding box center [100, 179] width 40 height 21
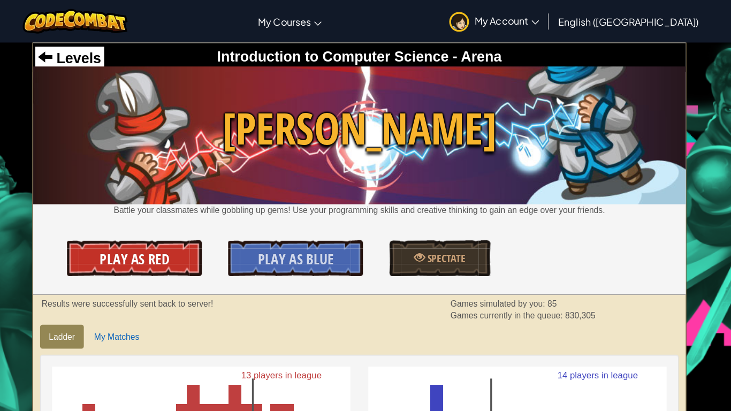
click at [129, 243] on link "Play As Red" at bounding box center [164, 231] width 120 height 32
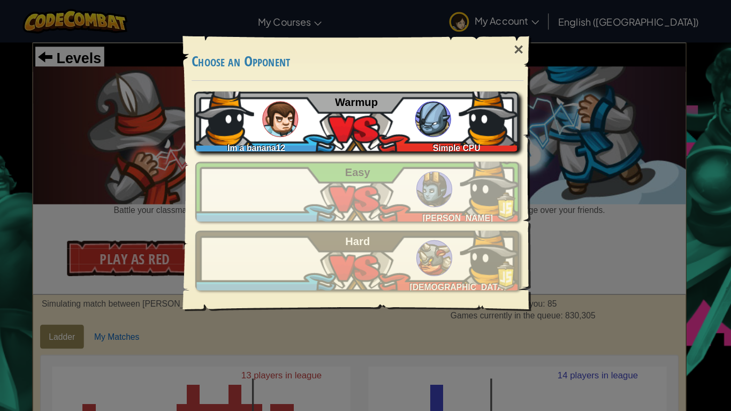
click at [395, 121] on div "Im a banana12 Simple CPU Warmup" at bounding box center [363, 109] width 290 height 54
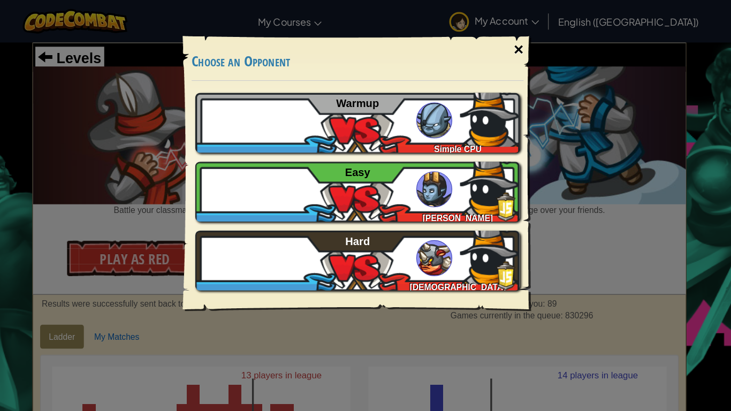
click at [507, 48] on div "×" at bounding box center [507, 44] width 25 height 31
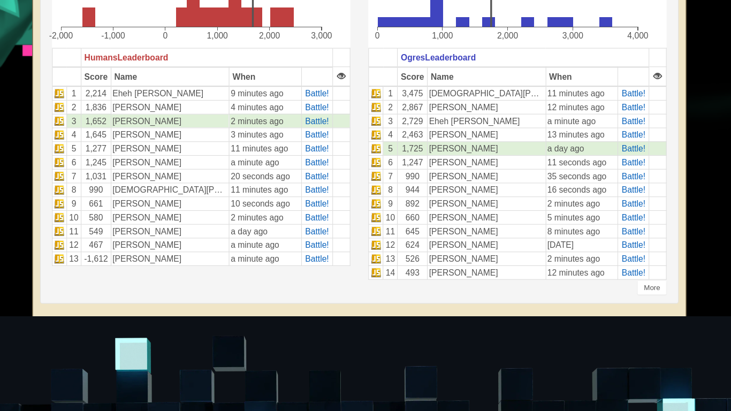
scroll to position [312, 0]
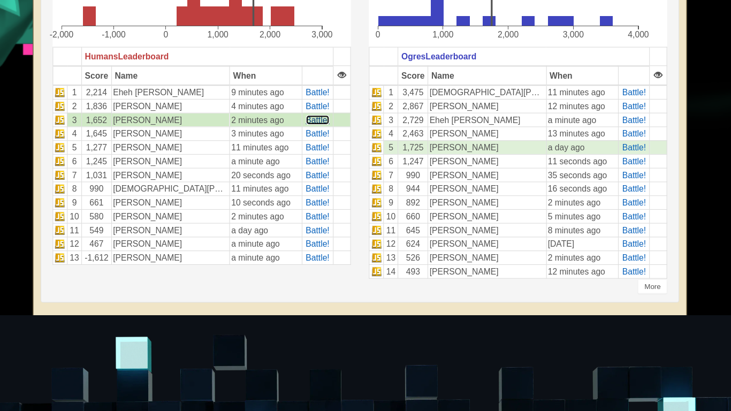
click at [330, 151] on span "Battle!" at bounding box center [327, 150] width 21 height 9
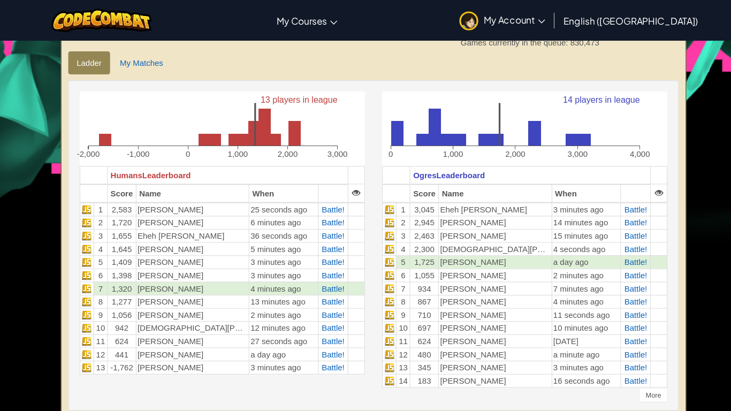
scroll to position [241, 0]
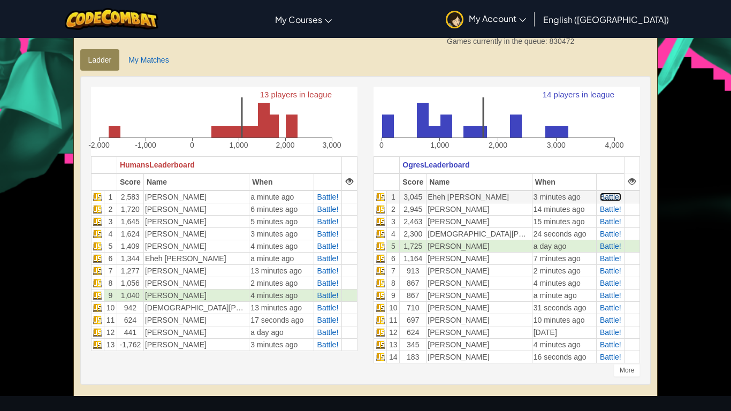
click at [617, 197] on span "Battle!" at bounding box center [610, 197] width 21 height 9
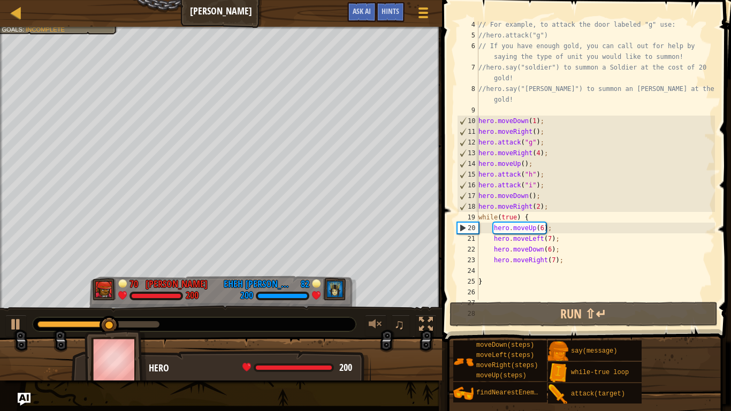
scroll to position [45, 0]
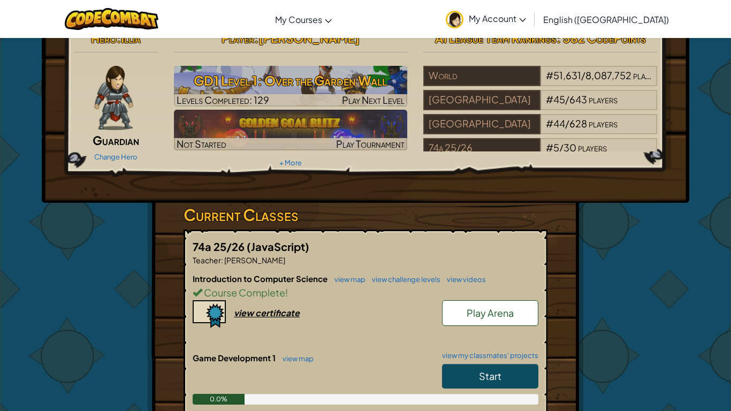
scroll to position [19, 0]
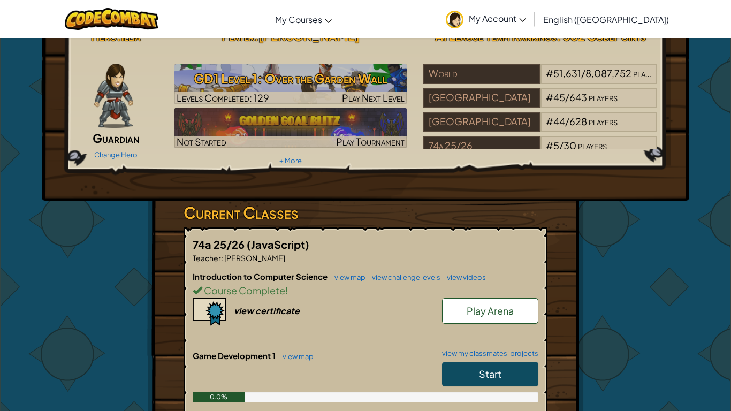
click at [477, 318] on link "Play Arena" at bounding box center [490, 311] width 96 height 26
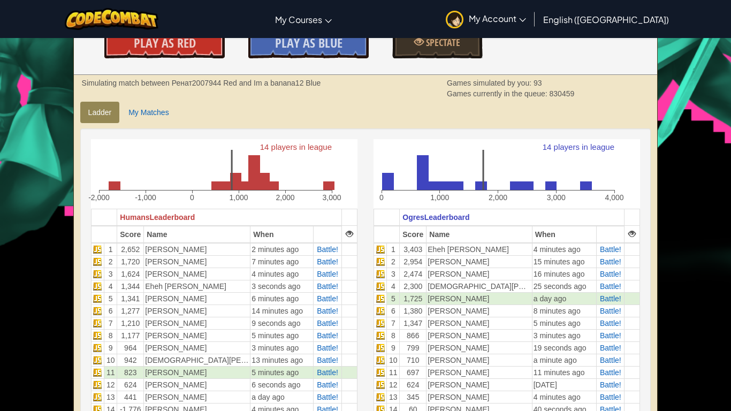
scroll to position [230, 0]
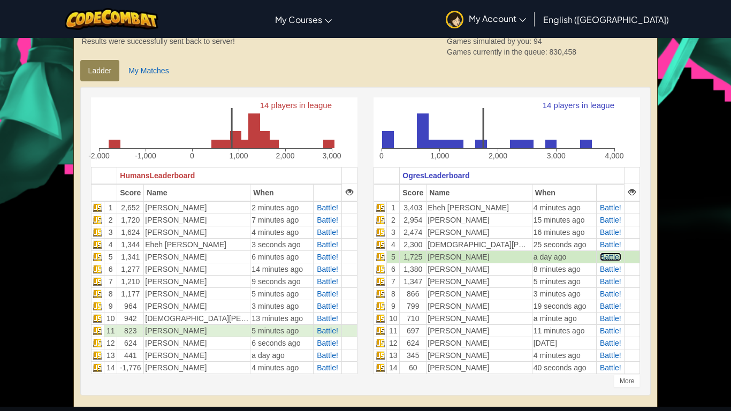
click at [609, 260] on span "Battle!" at bounding box center [610, 257] width 21 height 9
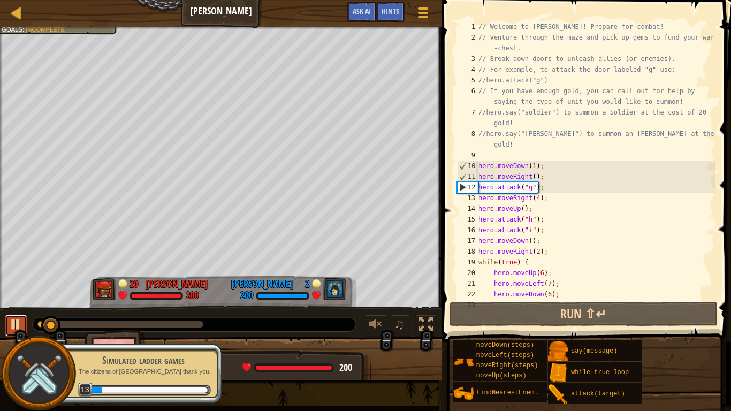
click at [21, 317] on div at bounding box center [16, 324] width 14 height 14
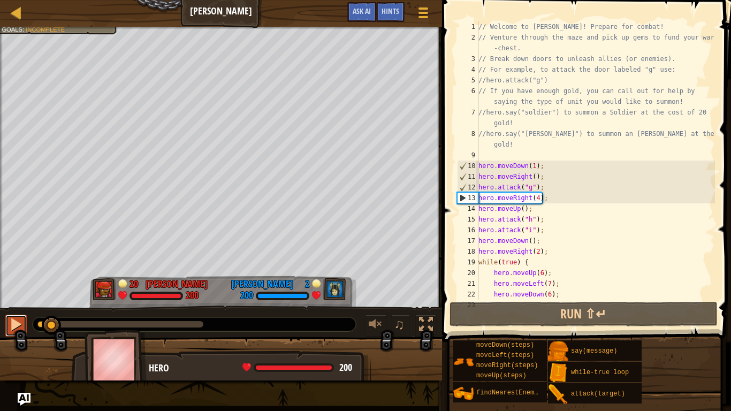
click at [19, 331] on div at bounding box center [16, 324] width 14 height 14
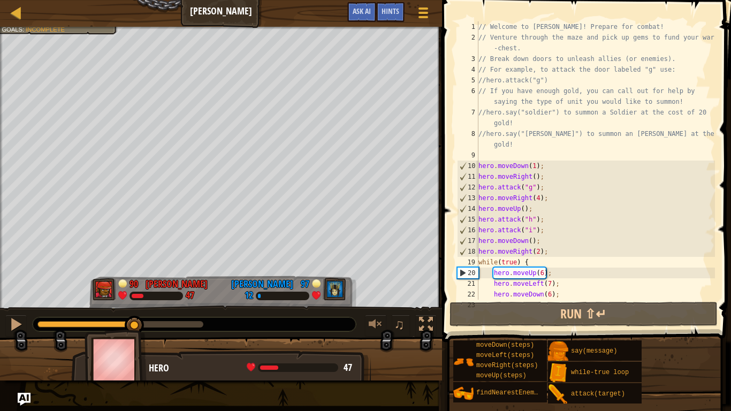
drag, startPoint x: 52, startPoint y: 326, endPoint x: 132, endPoint y: 345, distance: 81.9
click at [132, 345] on div "Defeat the enemy hero in 90 seconds. Your hero must survive. Goals : Incomplete…" at bounding box center [365, 204] width 731 height 354
click at [17, 322] on div at bounding box center [16, 324] width 14 height 14
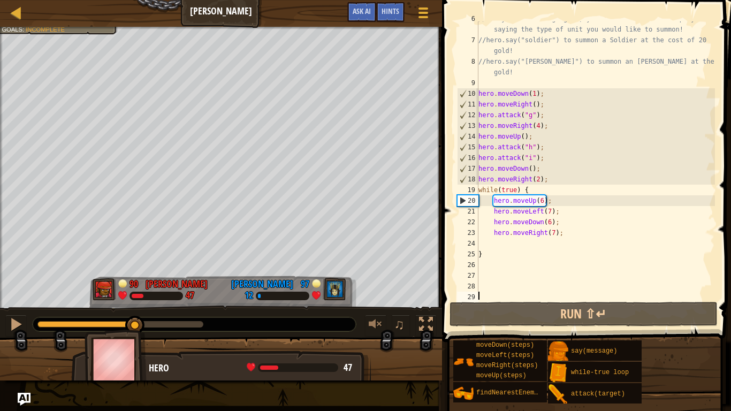
scroll to position [75, 0]
click at [479, 236] on div "// If you have enough gold, you can call out for help by saying the type of uni…" at bounding box center [595, 166] width 239 height 310
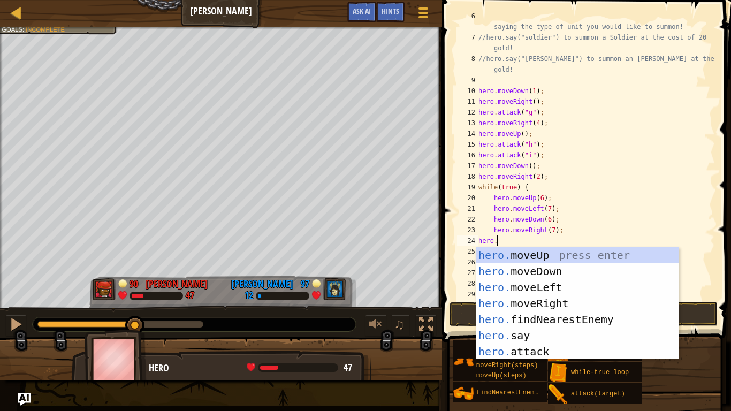
scroll to position [5, 3]
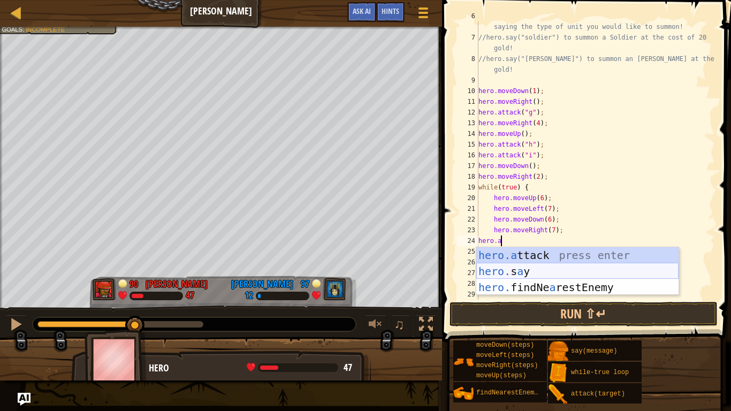
click at [511, 275] on div "hero.a ttack press enter hero. s a y press enter hero. findNe a restEnemy press…" at bounding box center [577, 287] width 202 height 80
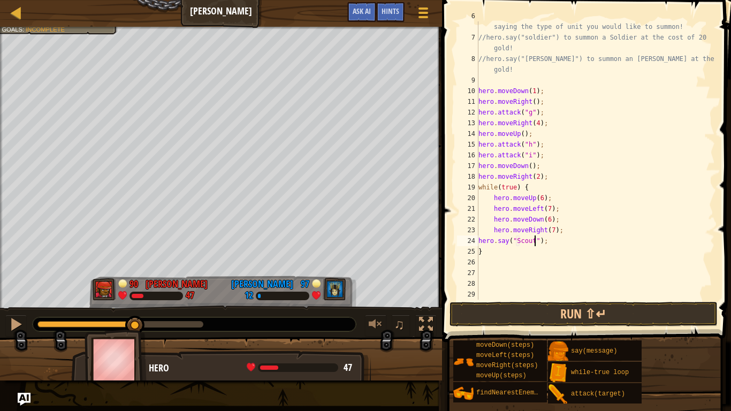
scroll to position [5, 8]
type textarea "hero.say("Scout");"
click at [564, 315] on button "Run ⇧↵" at bounding box center [583, 314] width 268 height 25
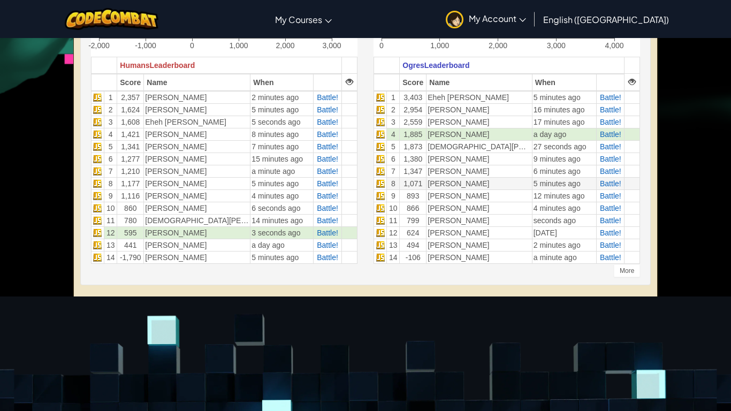
scroll to position [340, 0]
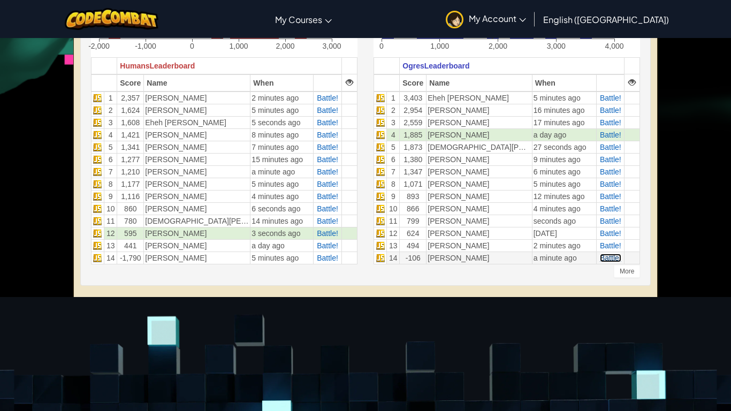
click at [617, 256] on span "Battle!" at bounding box center [610, 258] width 21 height 9
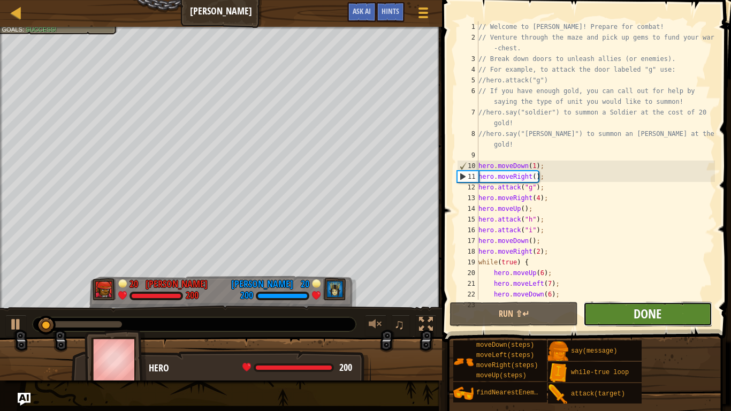
click at [654, 311] on span "Done" at bounding box center [647, 313] width 28 height 17
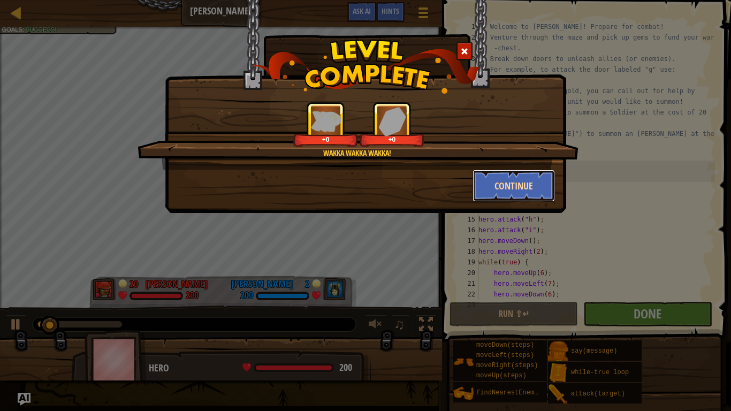
click at [525, 188] on button "Continue" at bounding box center [513, 186] width 83 height 32
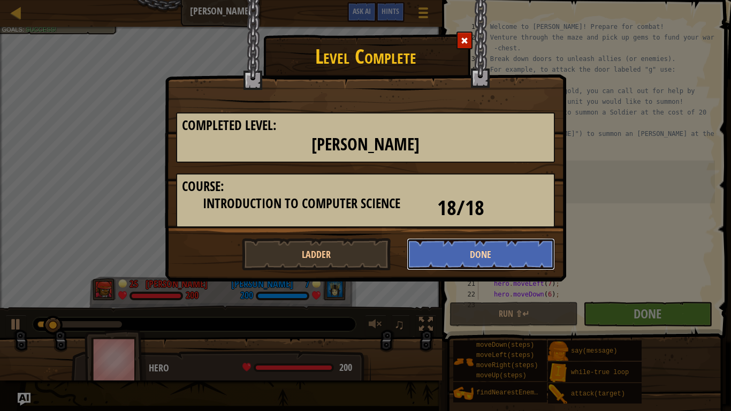
click at [498, 250] on button "Done" at bounding box center [481, 254] width 149 height 32
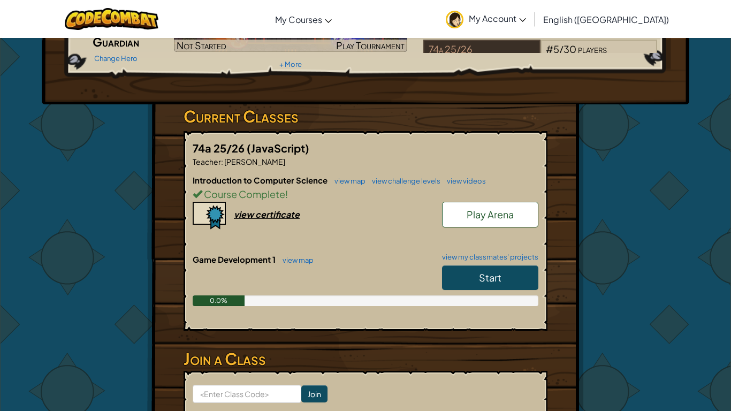
scroll to position [117, 0]
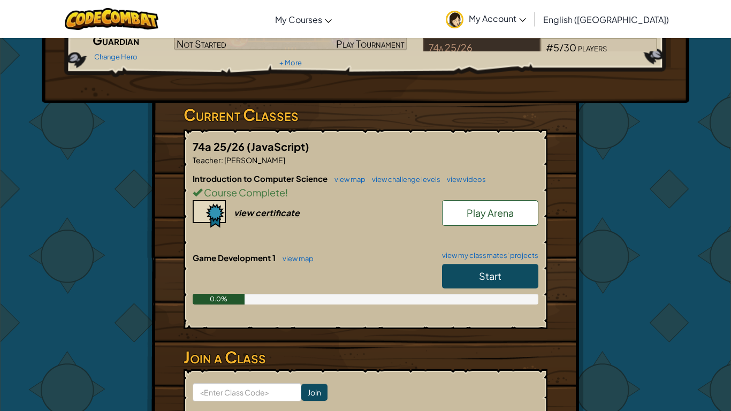
click at [491, 211] on span "Play Arena" at bounding box center [490, 213] width 47 height 12
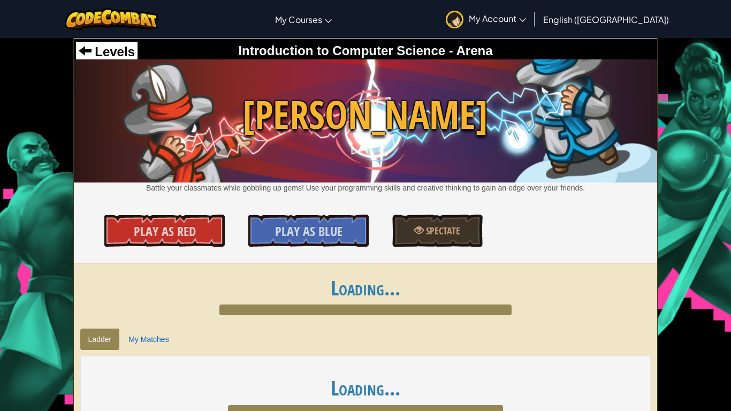
click at [179, 340] on ul "Ladder My Matches" at bounding box center [365, 338] width 571 height 21
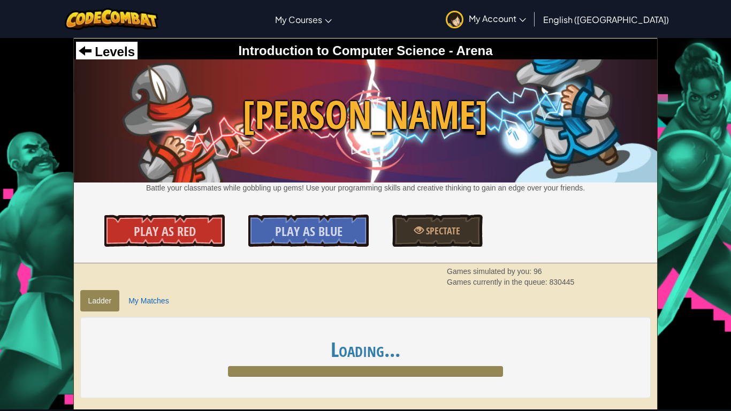
click at [158, 336] on div "14 players in league -2,000 -1,000 0 1,000 2,000 3,000 Humans Leaderboard Score…" at bounding box center [365, 357] width 571 height 81
click at [155, 300] on link "My Matches" at bounding box center [148, 300] width 56 height 21
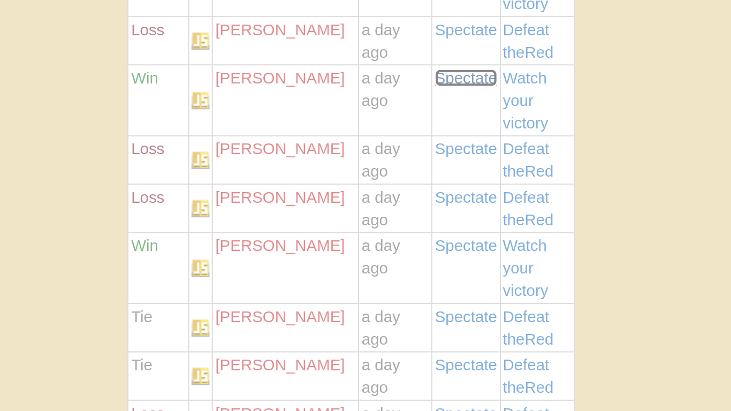
click at [486, 91] on span "Spectate" at bounding box center [487, 87] width 29 height 9
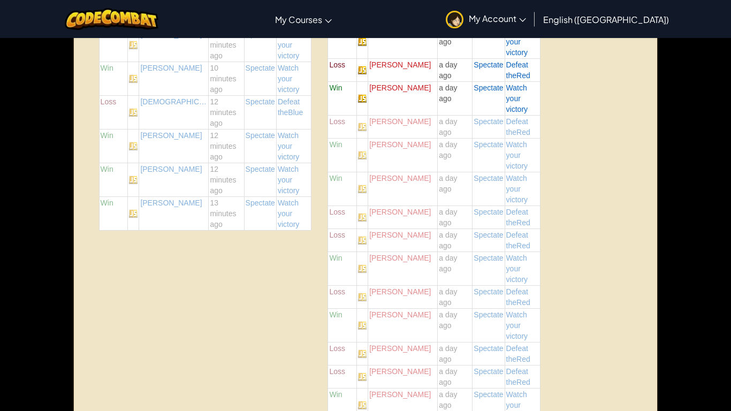
scroll to position [750, 0]
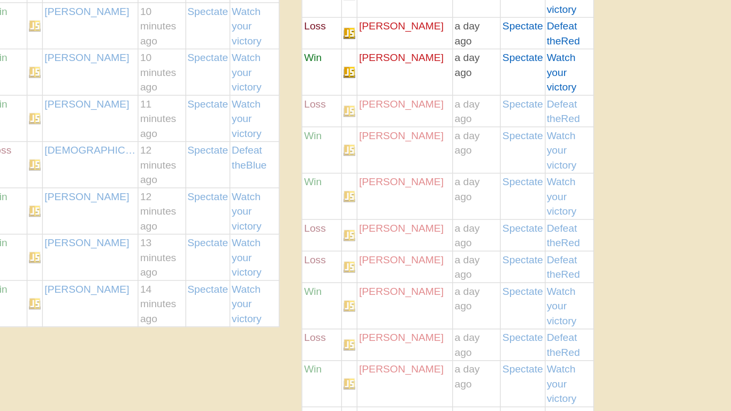
click at [398, 182] on td "[PERSON_NAME]" at bounding box center [403, 192] width 70 height 34
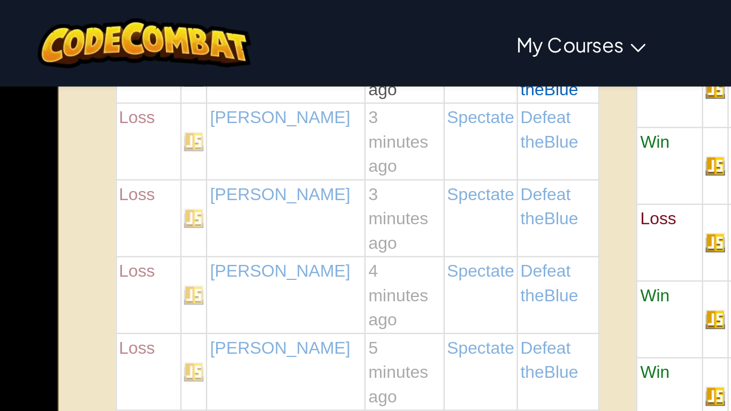
scroll to position [478, 0]
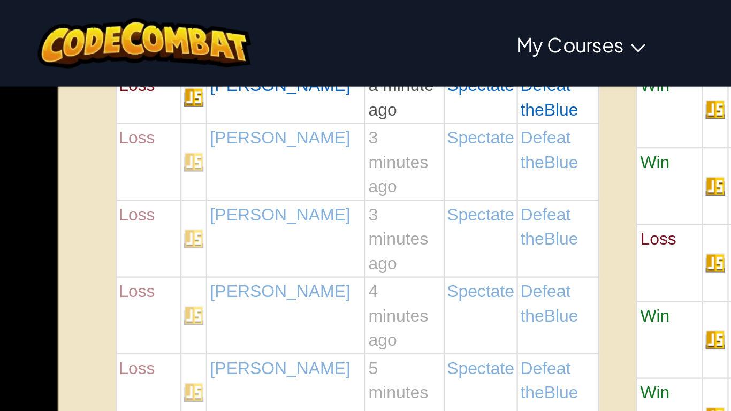
click at [133, 103] on td at bounding box center [133, 105] width 11 height 34
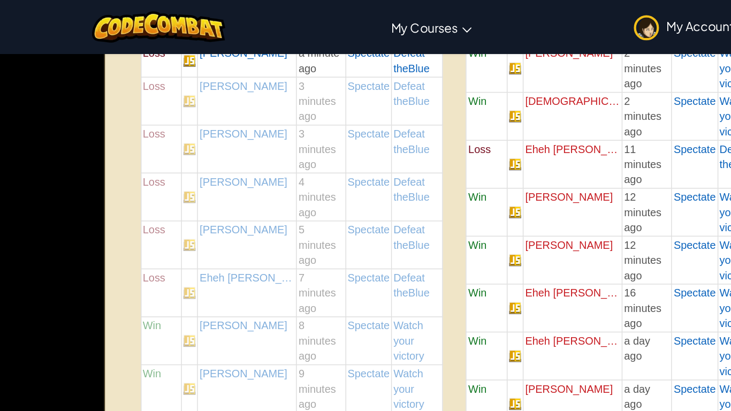
click at [135, 165] on td at bounding box center [133, 172] width 11 height 34
click at [255, 93] on span "Spectate" at bounding box center [259, 94] width 29 height 9
